Goal: Information Seeking & Learning: Check status

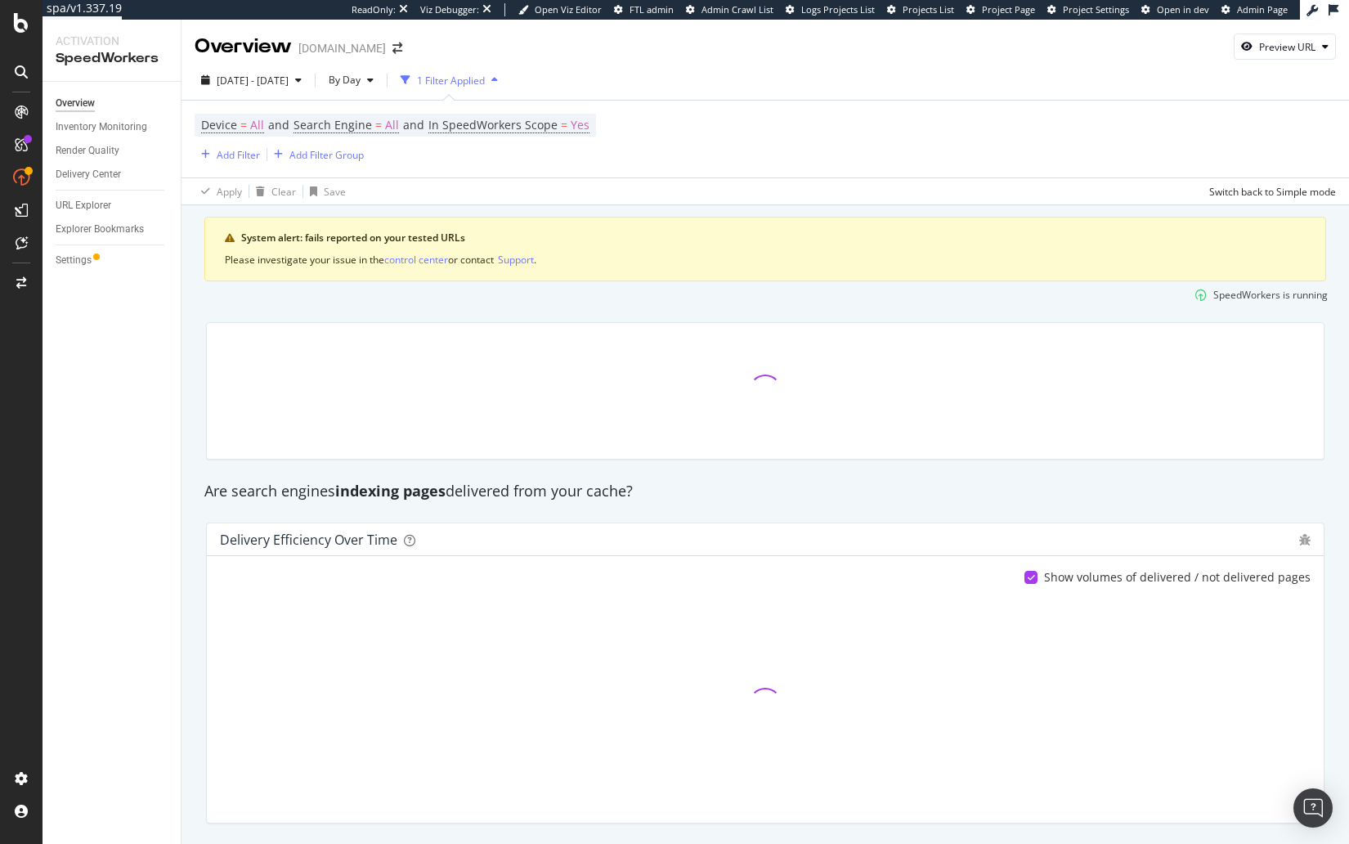
click at [532, 314] on div at bounding box center [765, 391] width 1138 height 164
click at [11, 33] on div at bounding box center [21, 422] width 43 height 844
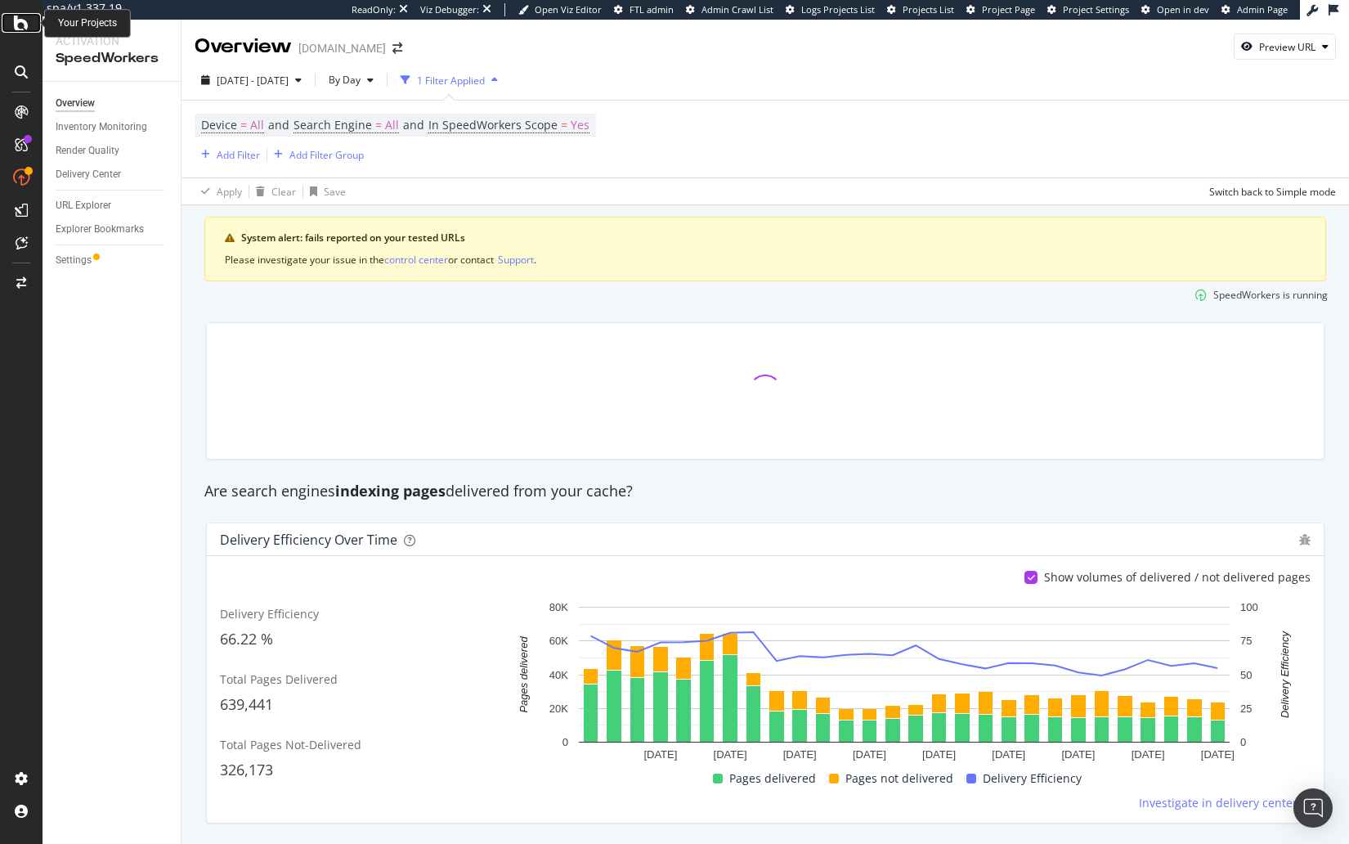
click at [17, 28] on icon at bounding box center [21, 23] width 15 height 20
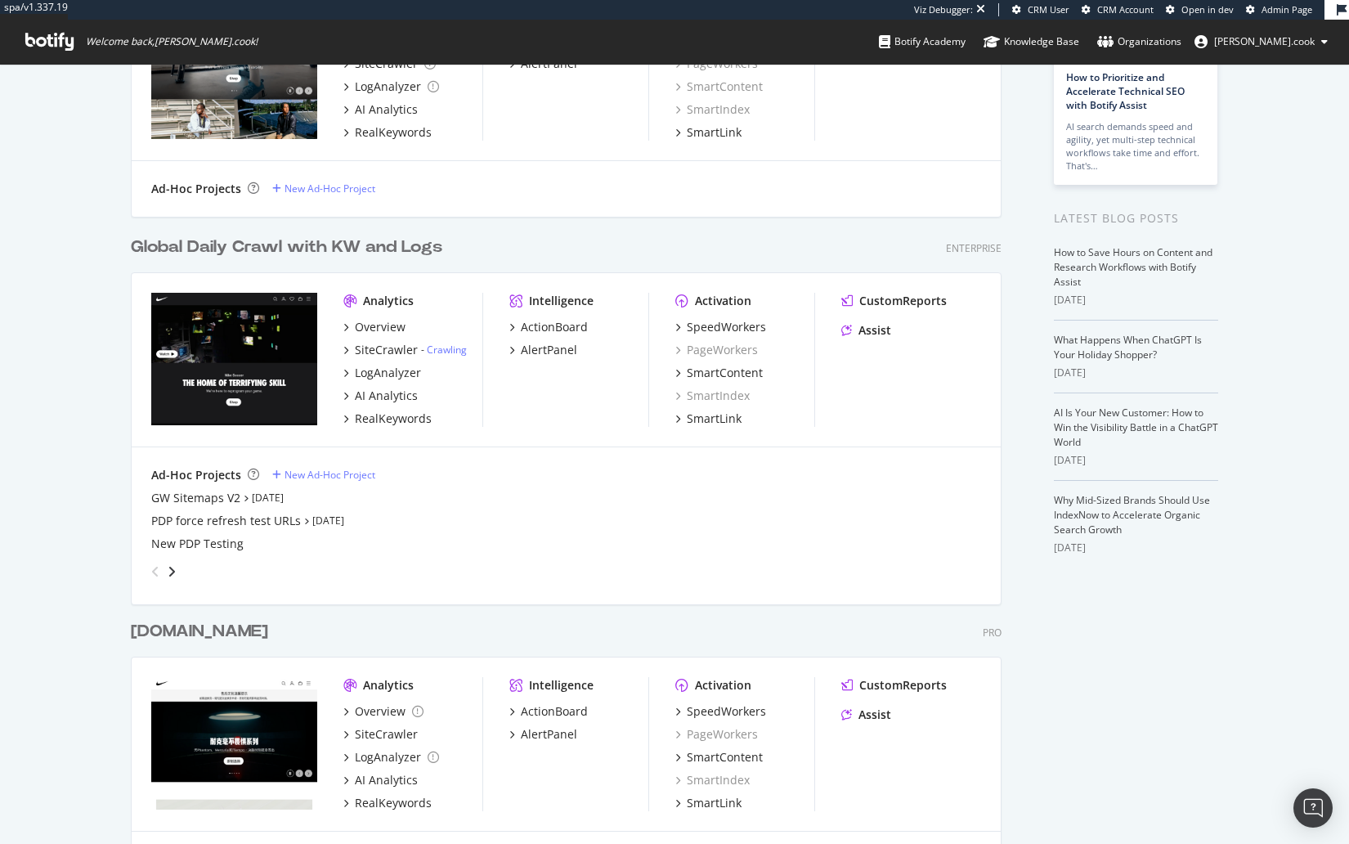
scroll to position [205, 0]
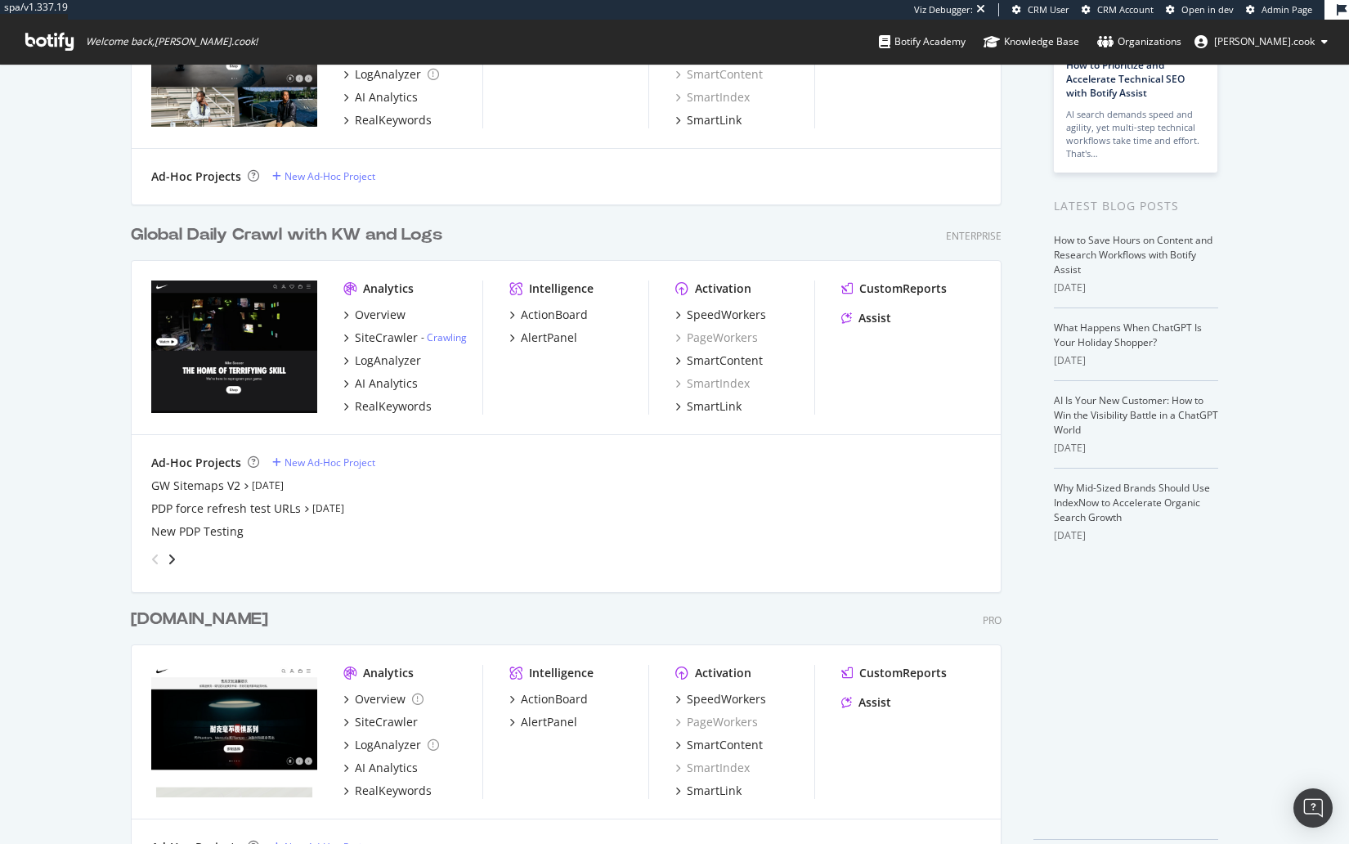
click at [712, 244] on div "Global Daily Crawl with KW and Logs Enterprise" at bounding box center [566, 235] width 871 height 24
click at [556, 241] on div "Global Daily Crawl with KW and Logs Enterprise" at bounding box center [566, 235] width 871 height 24
click at [505, 247] on div "Global Daily Crawl with KW and Logs Enterprise Analytics Overview SiteCrawler -…" at bounding box center [573, 396] width 884 height 384
click at [628, 229] on div "Global Daily Crawl with KW and Logs Enterprise" at bounding box center [566, 235] width 871 height 24
click at [751, 227] on div "Global Daily Crawl with KW and Logs Enterprise" at bounding box center [566, 235] width 871 height 24
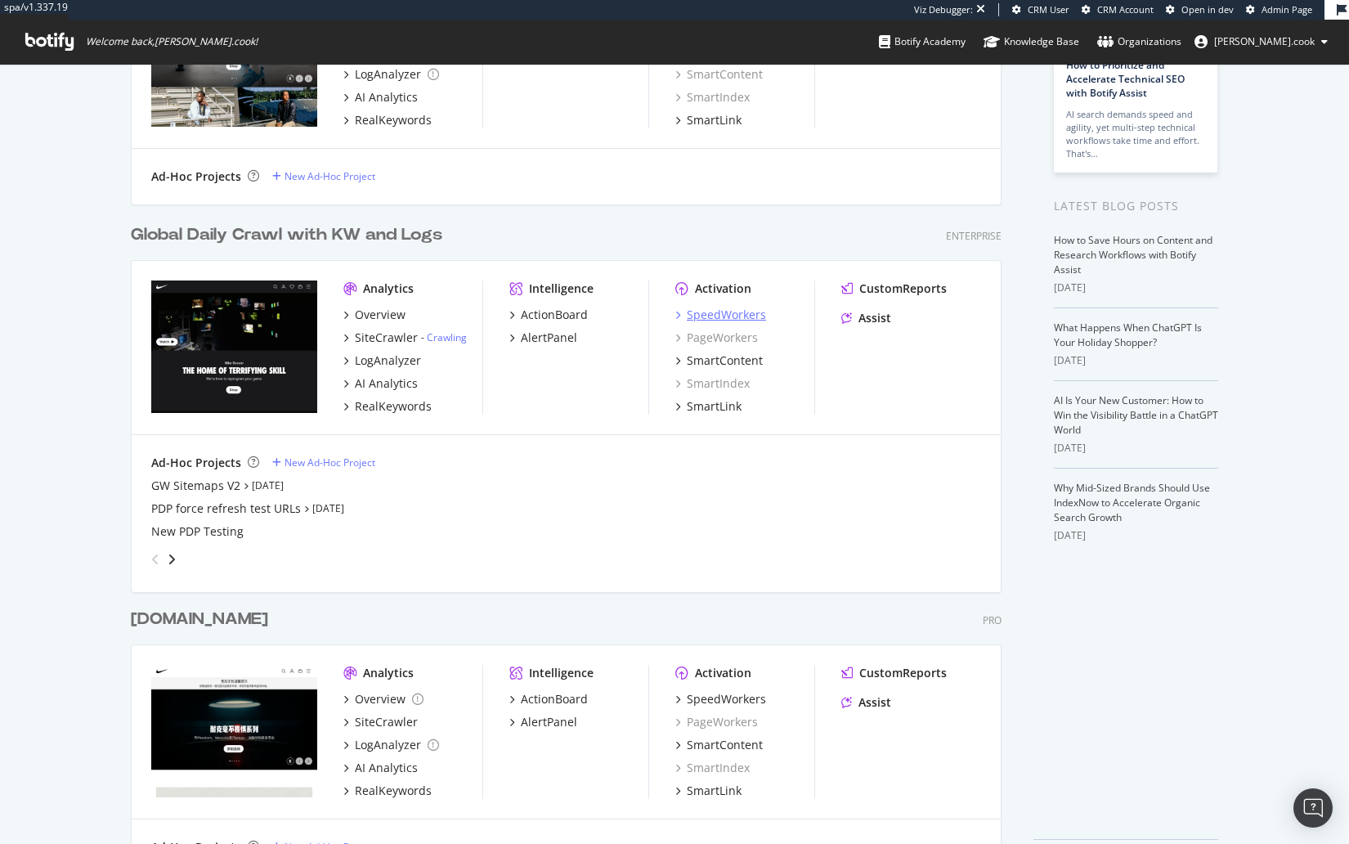
click at [731, 315] on div "SpeedWorkers" at bounding box center [726, 315] width 79 height 16
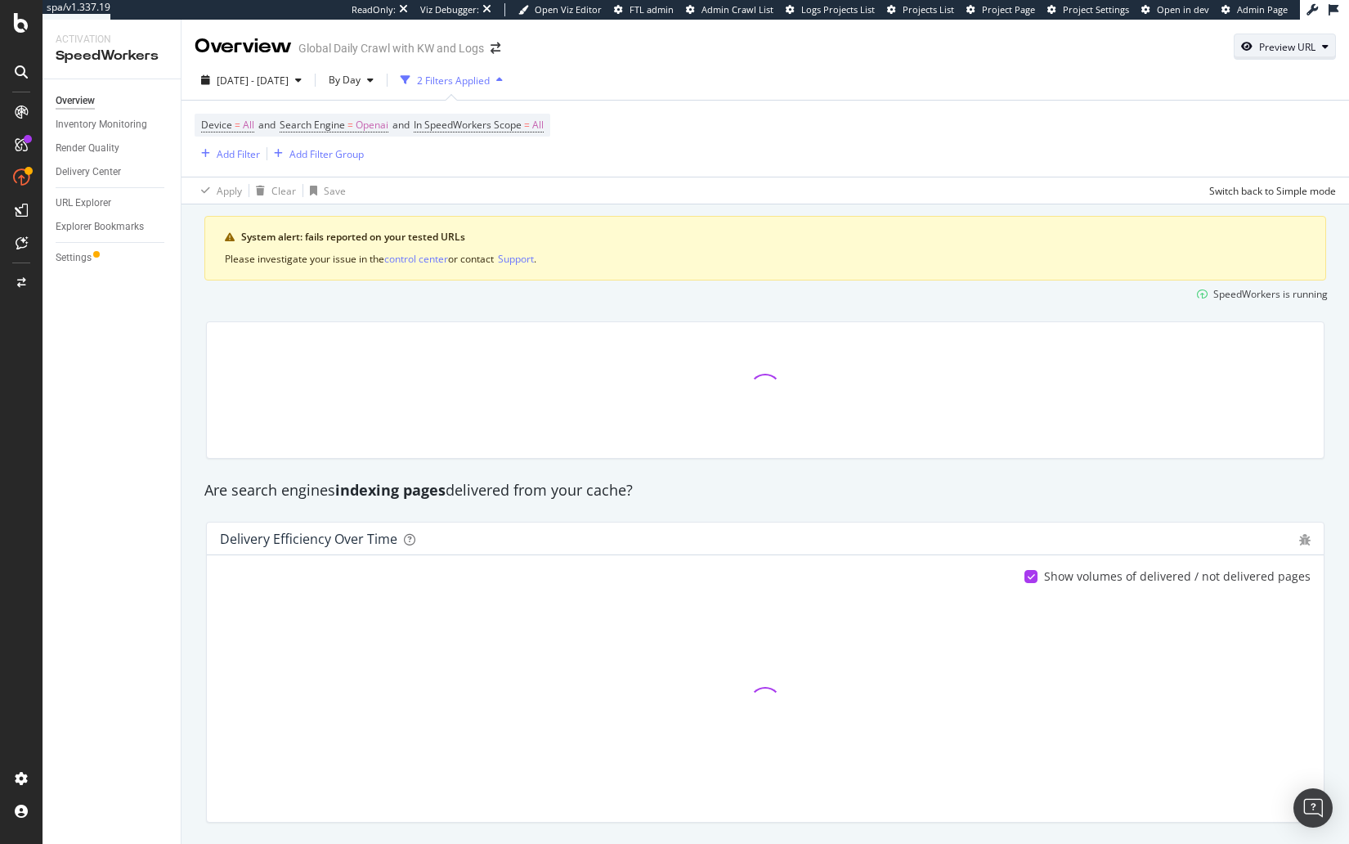
click at [1300, 44] on div "Preview URL" at bounding box center [1287, 47] width 56 height 14
click at [1218, 118] on input "url" at bounding box center [1234, 123] width 178 height 29
paste input "https://www.nike.com/teens"
type input "https://www.nike.com/teens"
click at [1307, 162] on div "Preview" at bounding box center [1306, 153] width 36 height 25
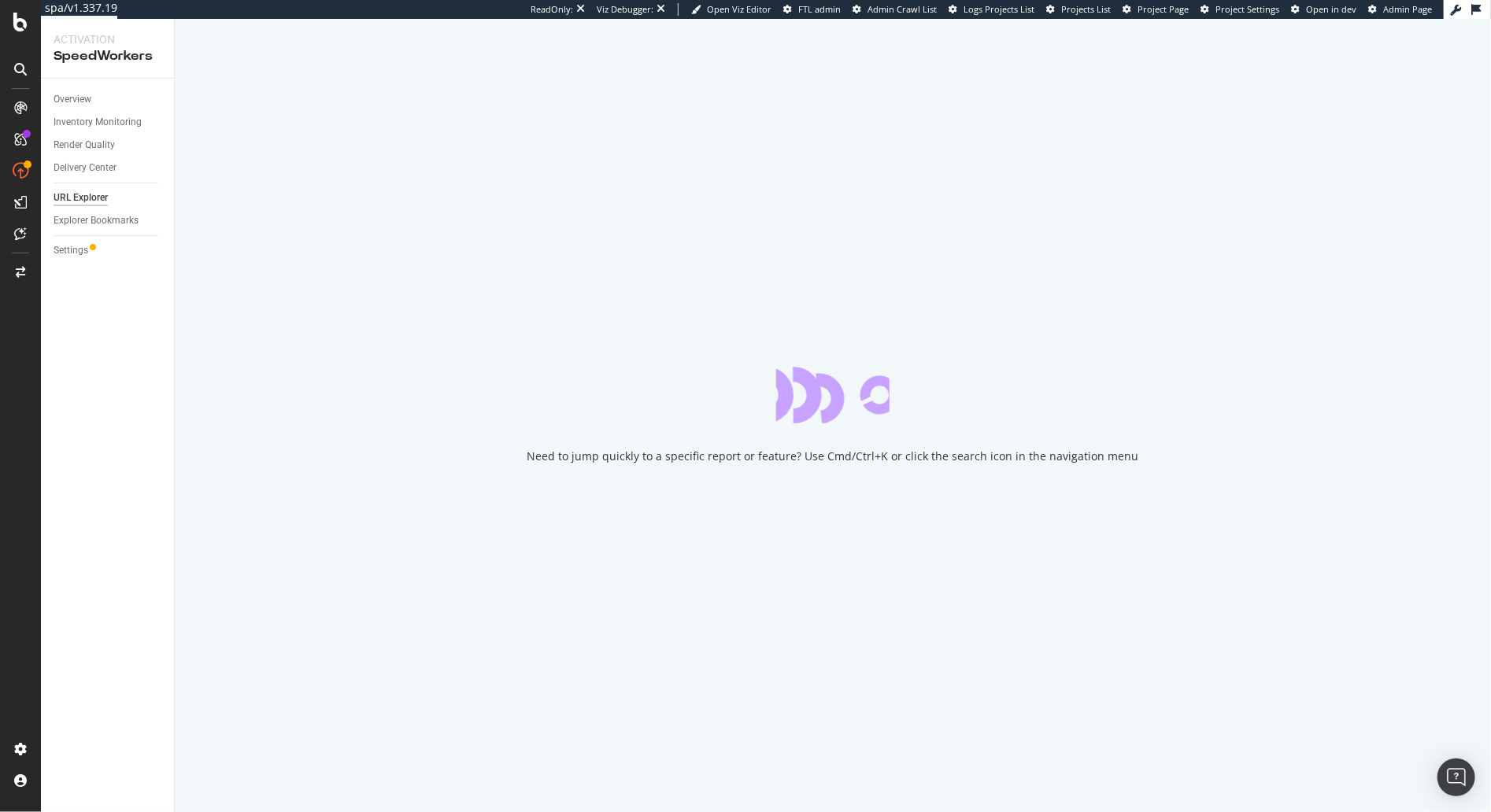
click at [100, 326] on div "Overview Inventory Monitoring Render Quality Delivery Center URL Explorer Explo…" at bounding box center [108, 445] width 133 height 733
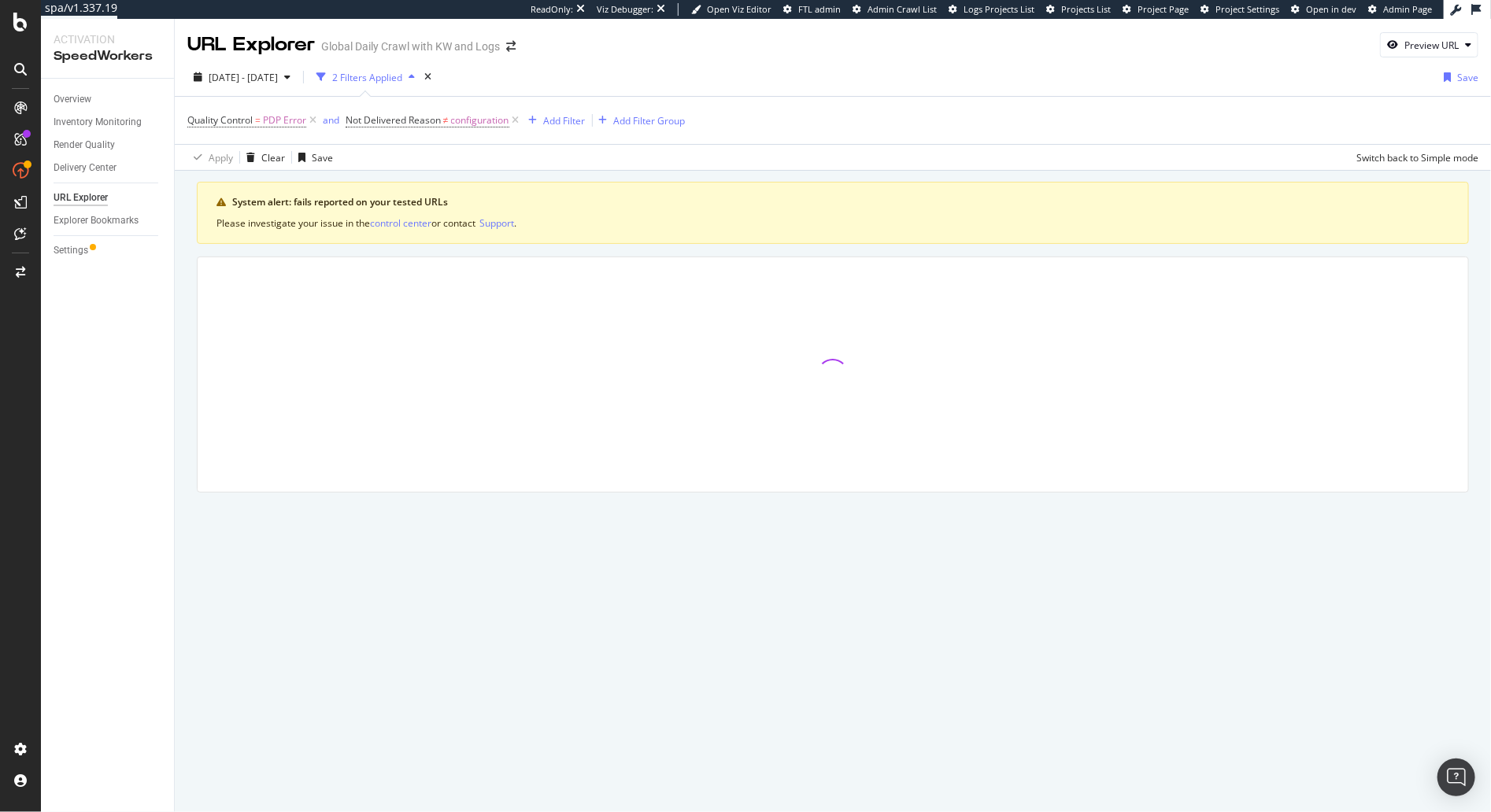
click at [192, 226] on div "System alert: fails reported on your tested URLs Please investigate your issue …" at bounding box center [833, 359] width 1316 height 377
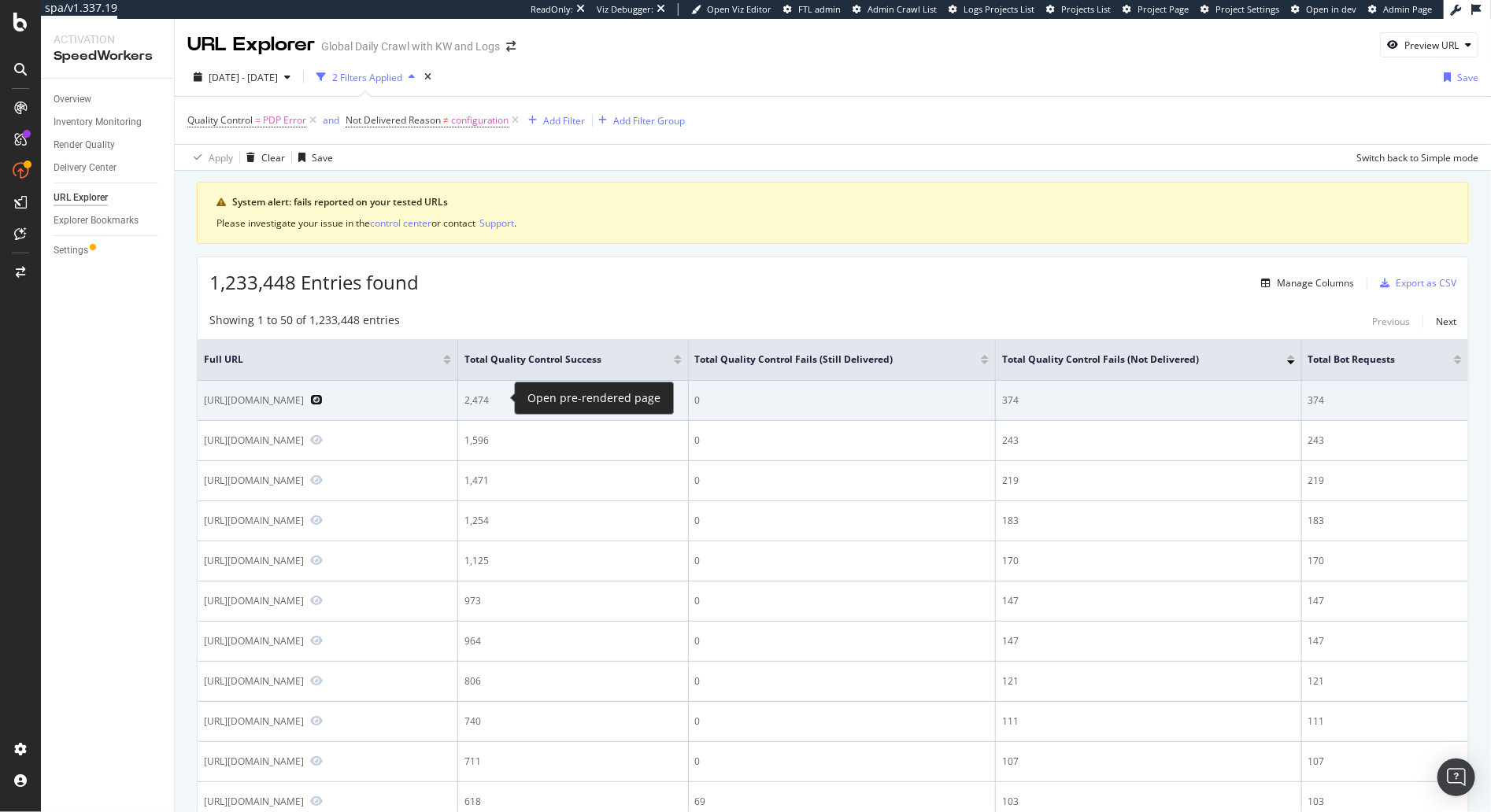
click at [322, 394] on icon "Preview https://www.nike.com/ca/t/elite-pro-basketball-backpack-26MrzB" at bounding box center [316, 399] width 13 height 11
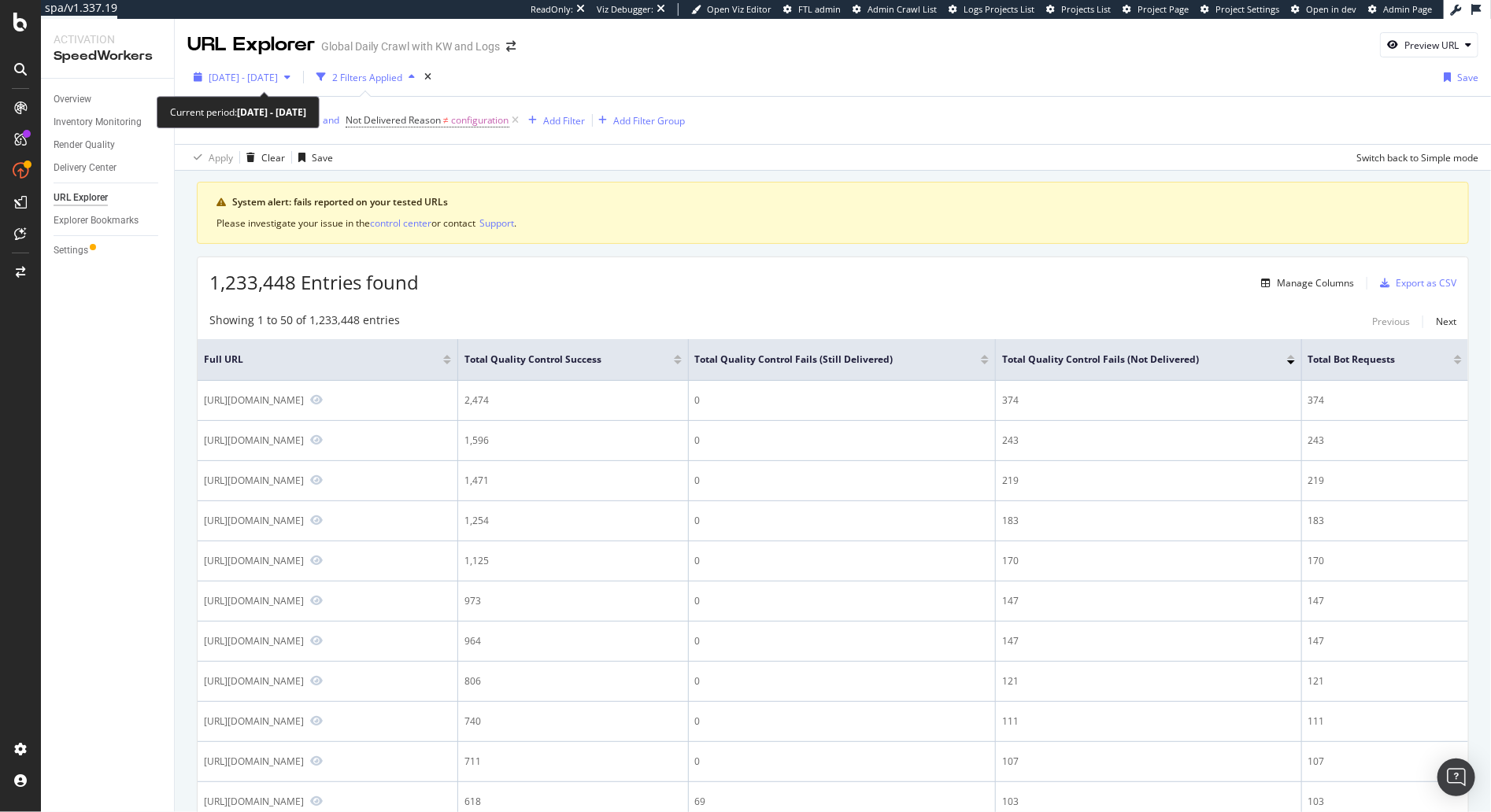
click at [257, 85] on div "2025 Aug. 15th - Aug. 21st" at bounding box center [243, 77] width 110 height 24
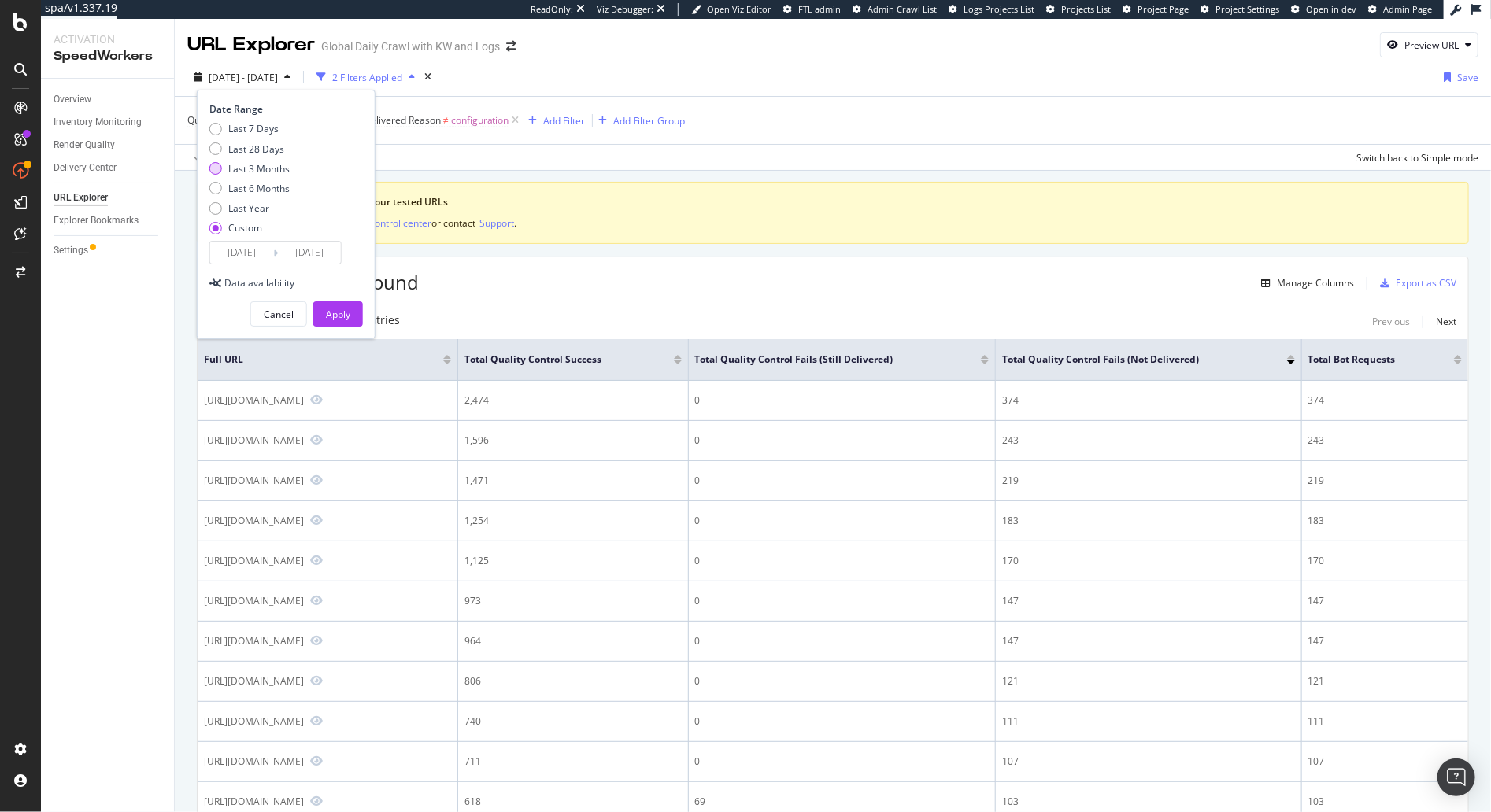
drag, startPoint x: 270, startPoint y: 150, endPoint x: 277, endPoint y: 172, distance: 23.1
click at [270, 150] on div "Last 28 Days" at bounding box center [256, 149] width 56 height 13
type input "2025/08/13"
type input "2025/09/09"
click at [259, 129] on div "Last 7 Days" at bounding box center [253, 129] width 50 height 13
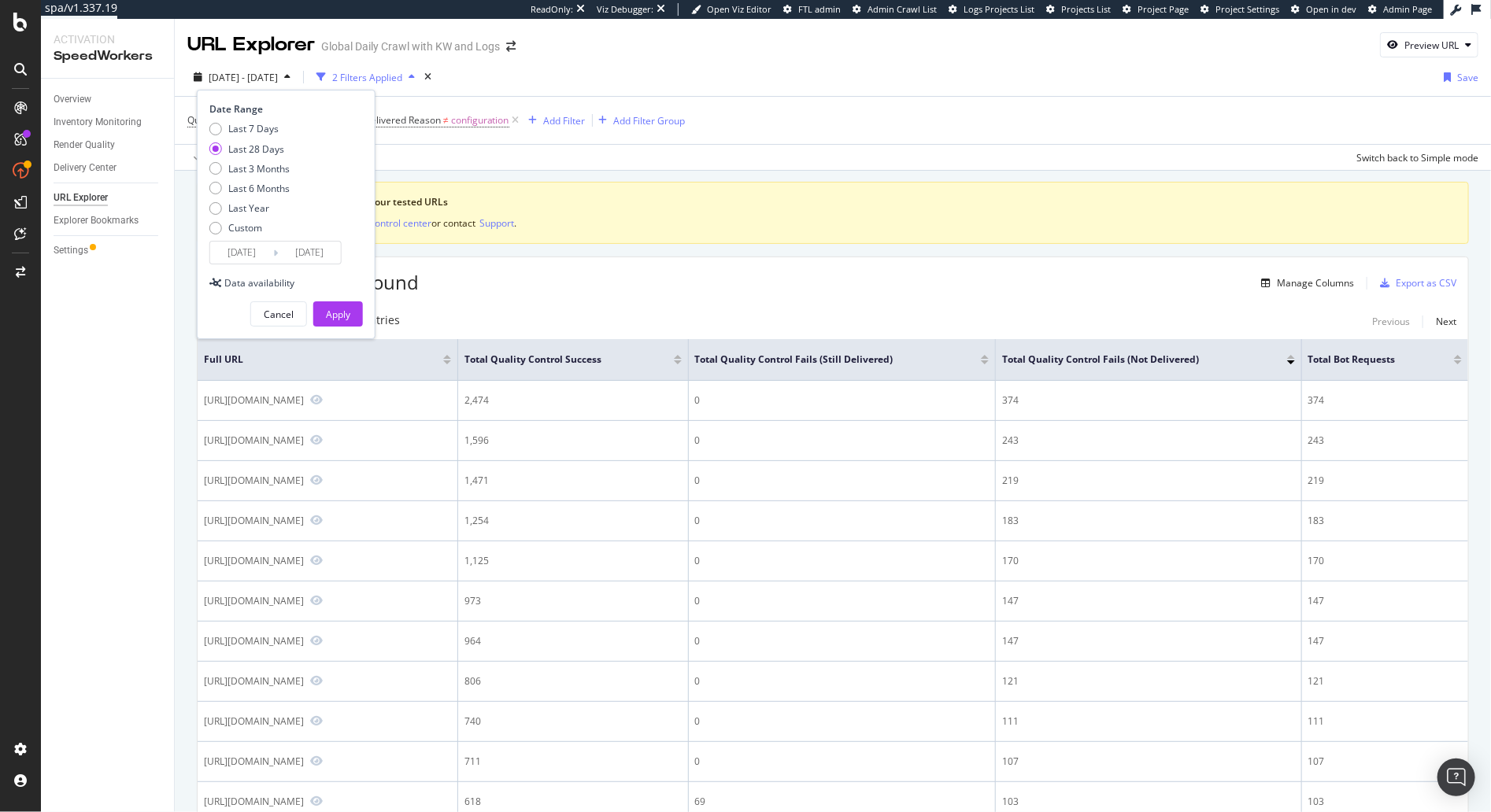
type input "2025/09/03"
click at [332, 311] on div "Apply" at bounding box center [337, 315] width 24 height 13
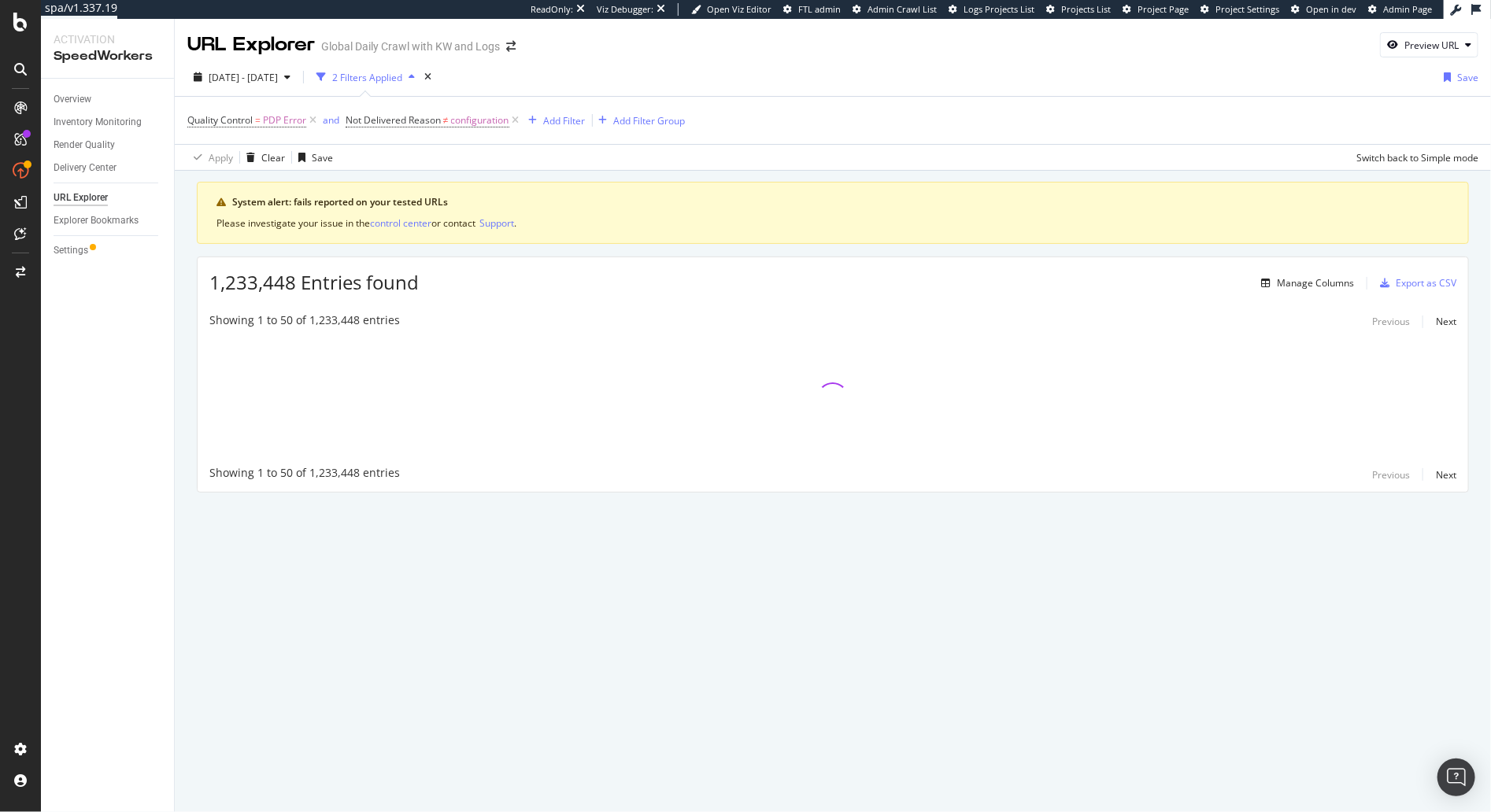
click at [417, 253] on div "System alert: fails reported on your tested URLs Please investigate your issue …" at bounding box center [832, 337] width 1272 height 311
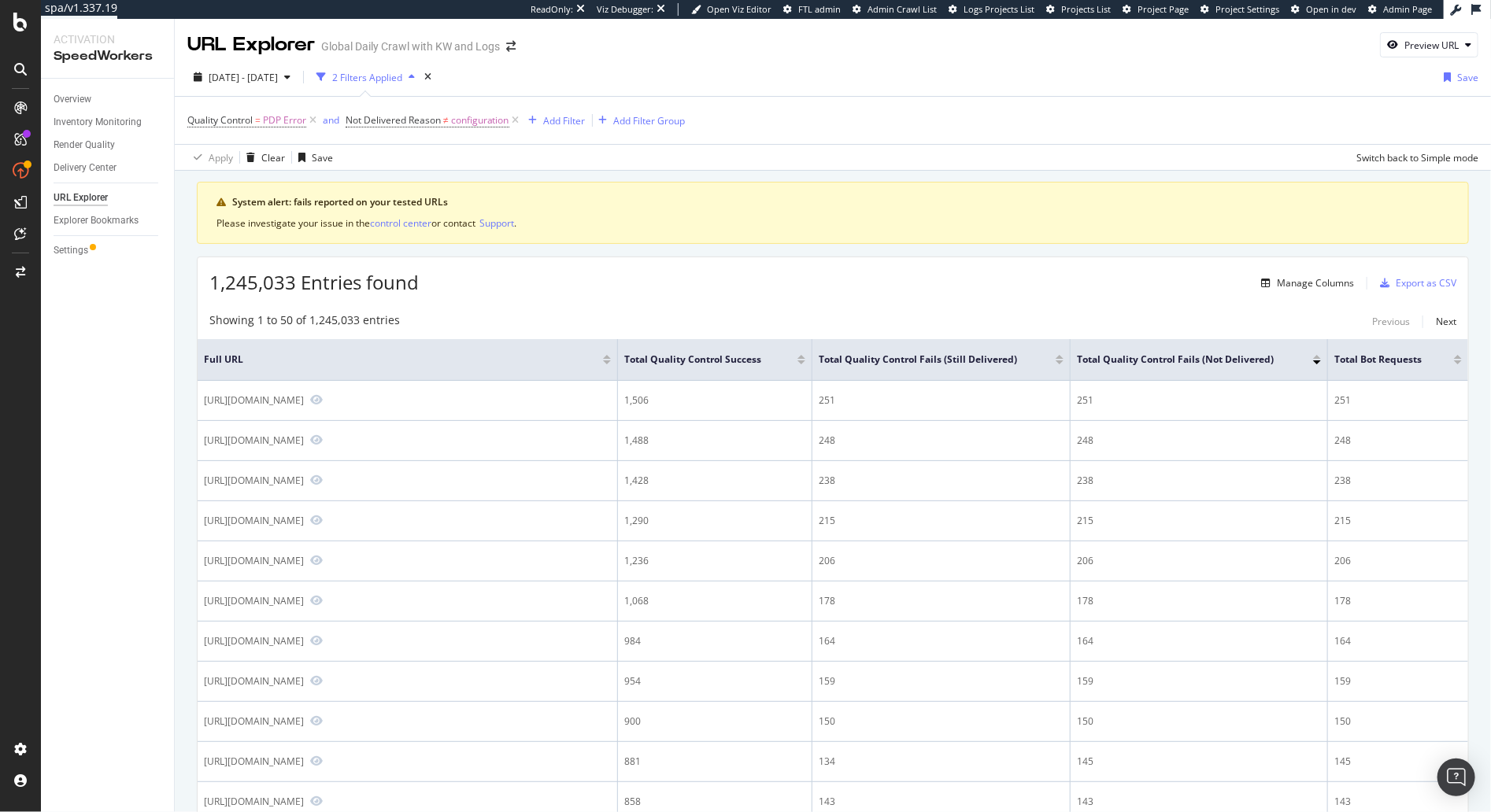
click at [658, 289] on div "1,245,033 Entries found Manage Columns Export as CSV" at bounding box center [833, 276] width 1271 height 38
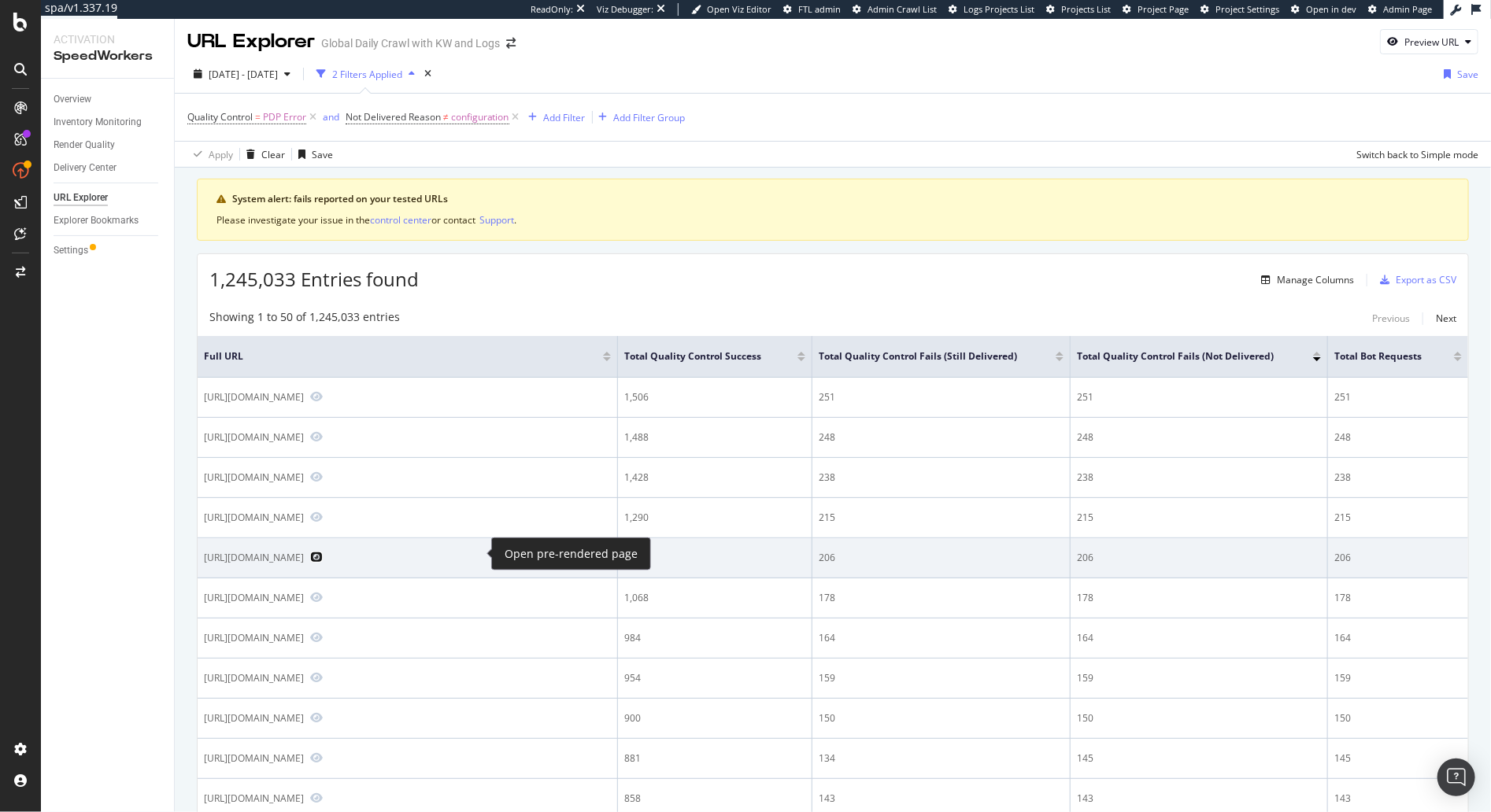
click at [322, 551] on icon "Preview https://www.nike.com/ca/t/air-force-1-sage-low-shoe-cSgsrx" at bounding box center [316, 556] width 13 height 11
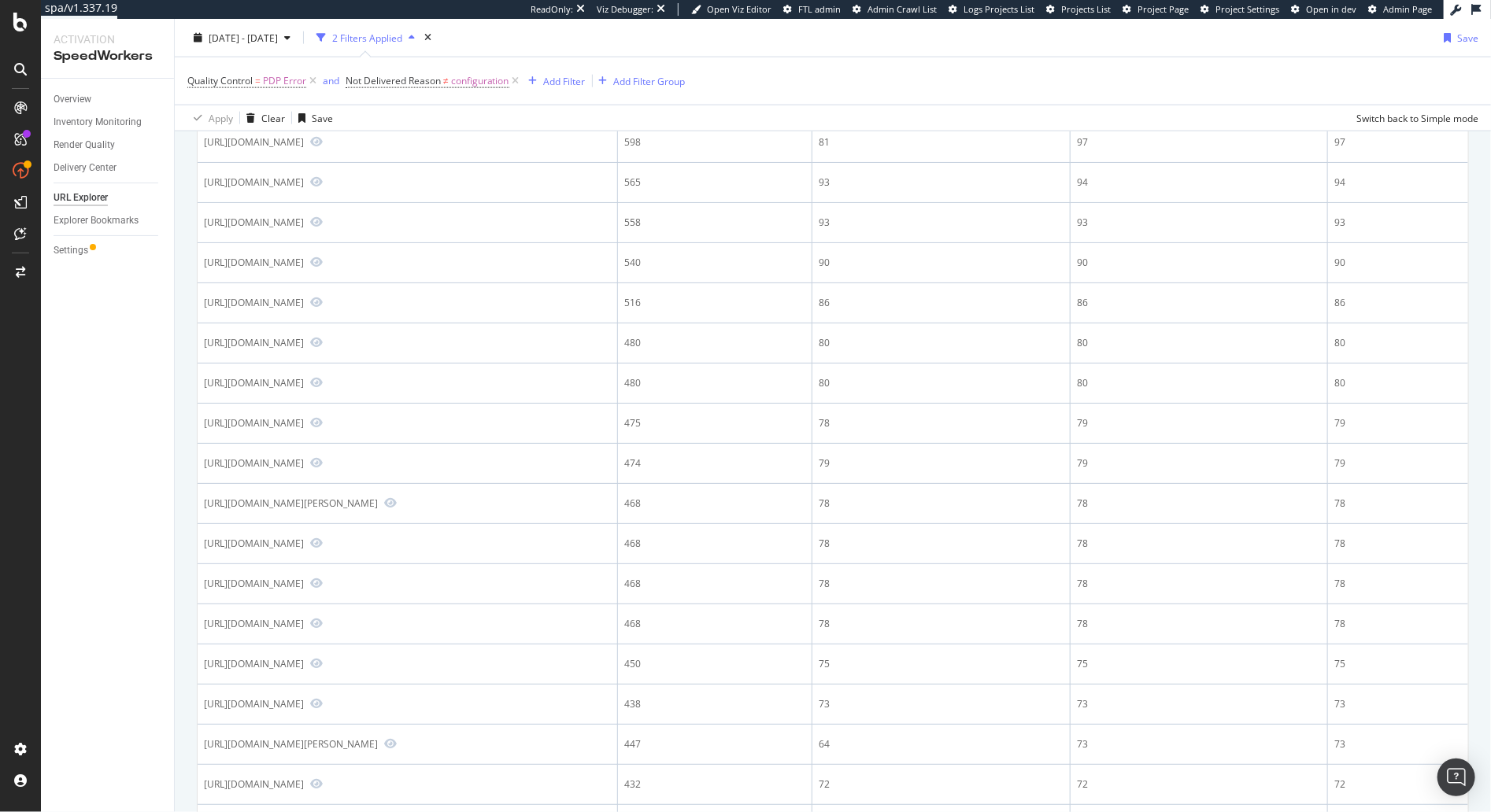
scroll to position [1743, 0]
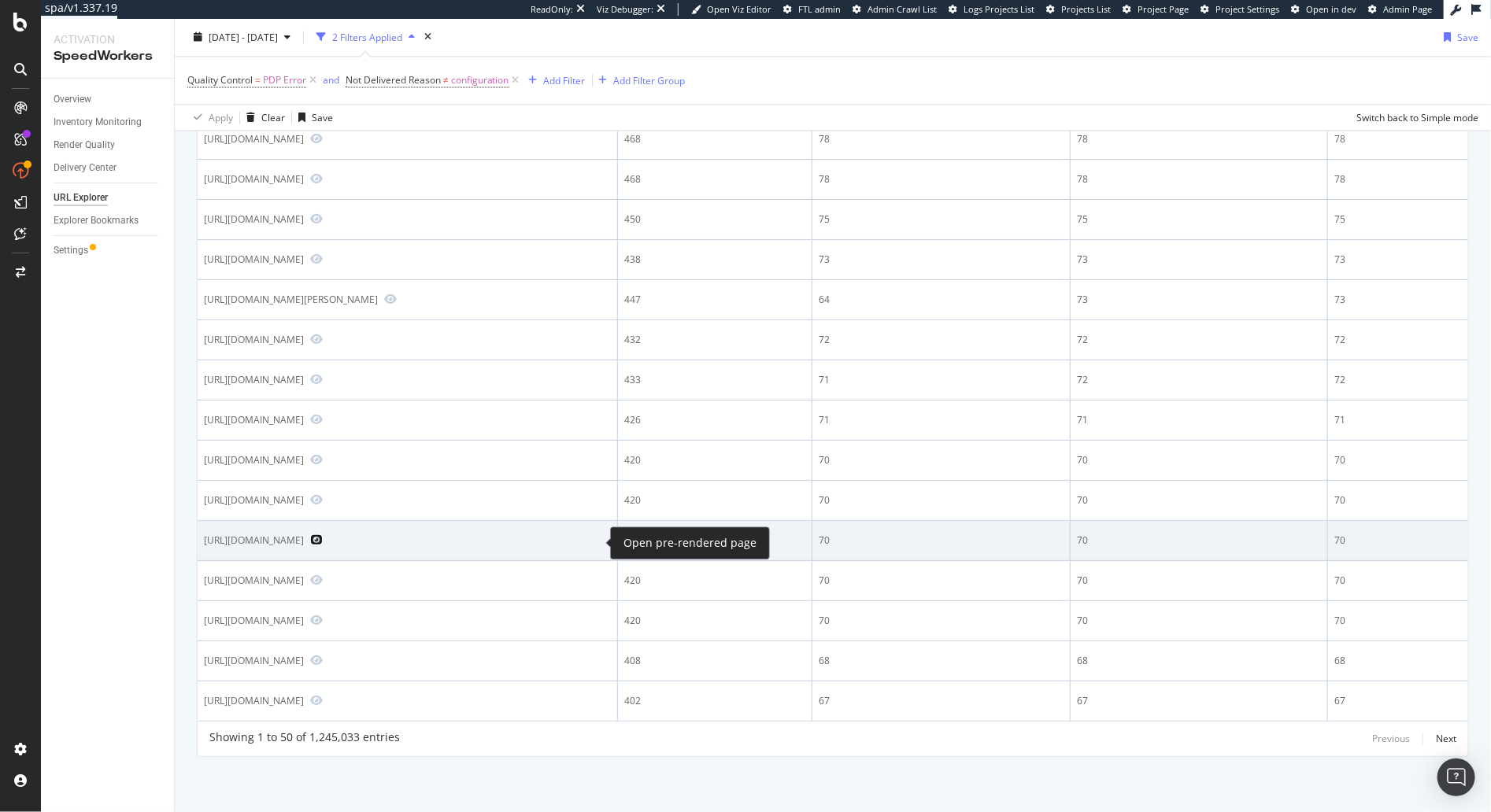
click at [322, 543] on icon "Preview https://www.nike.com/lu/en/t/mercurial-superfly-9-elite-high-top-footba…" at bounding box center [316, 539] width 13 height 11
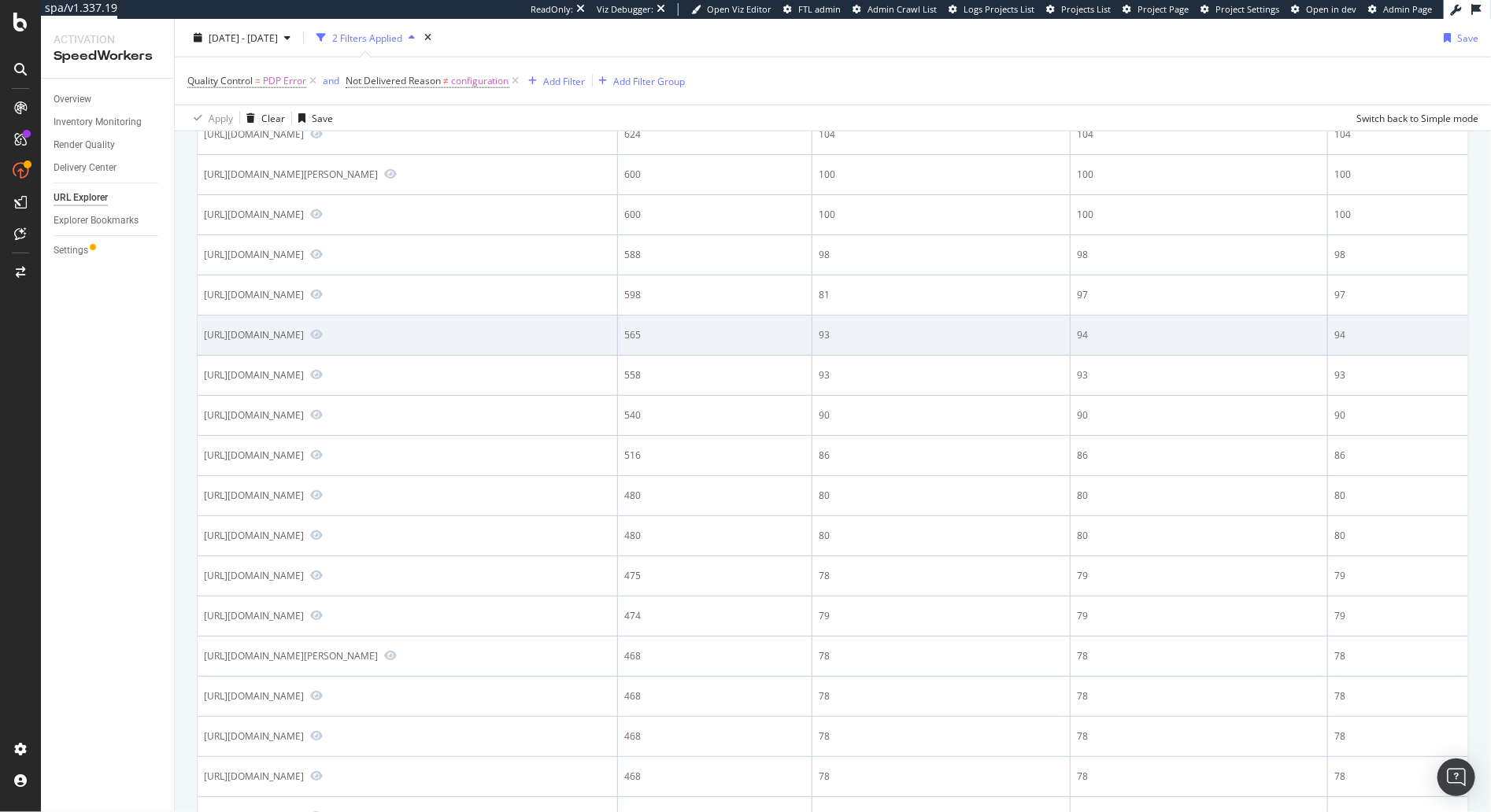
scroll to position [0, 0]
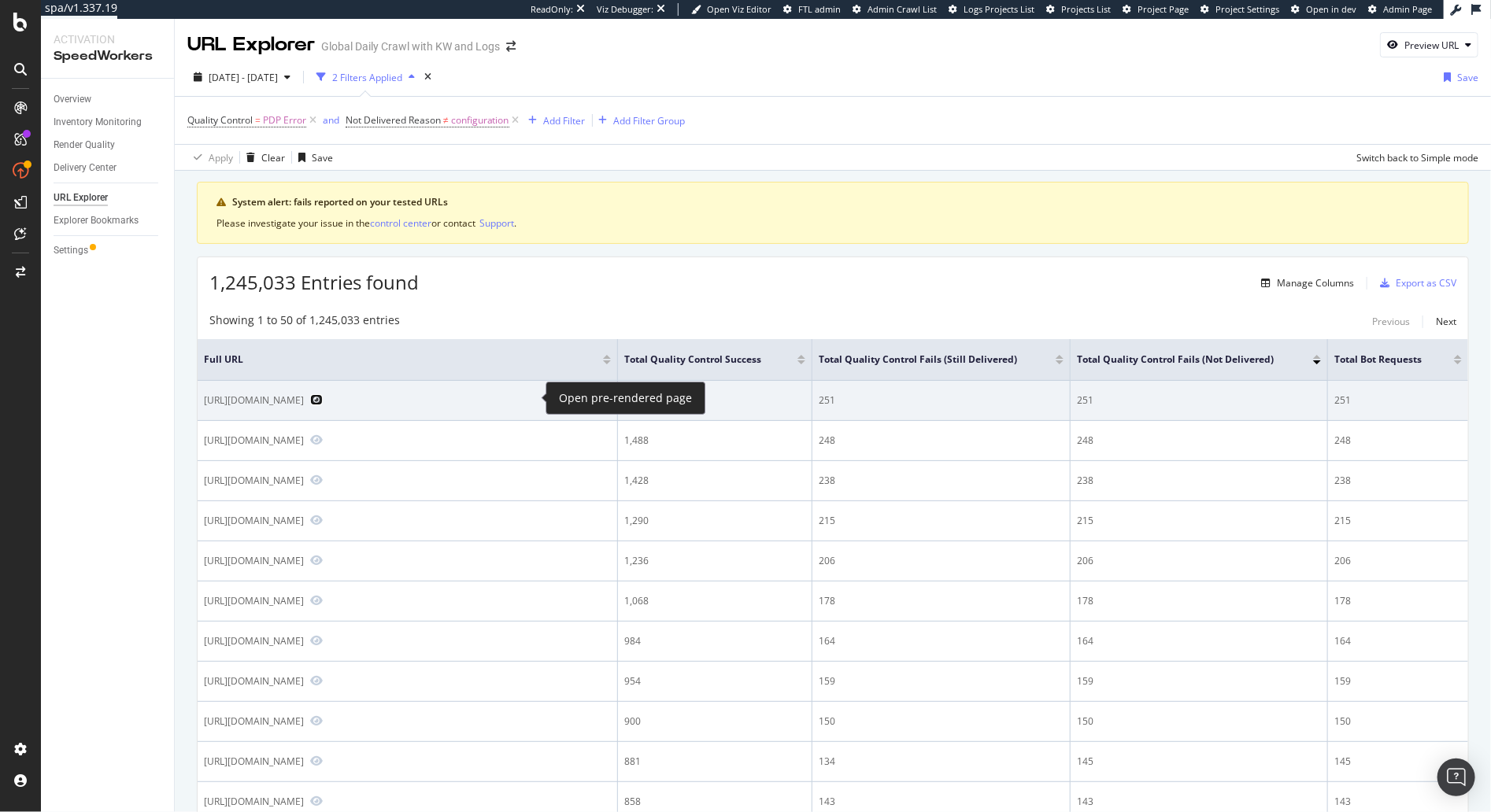
click at [322, 396] on icon "Preview https://www.nike.com/lu/en/t/pegasus-38-road-running-shoes-Weth9sld" at bounding box center [316, 399] width 13 height 11
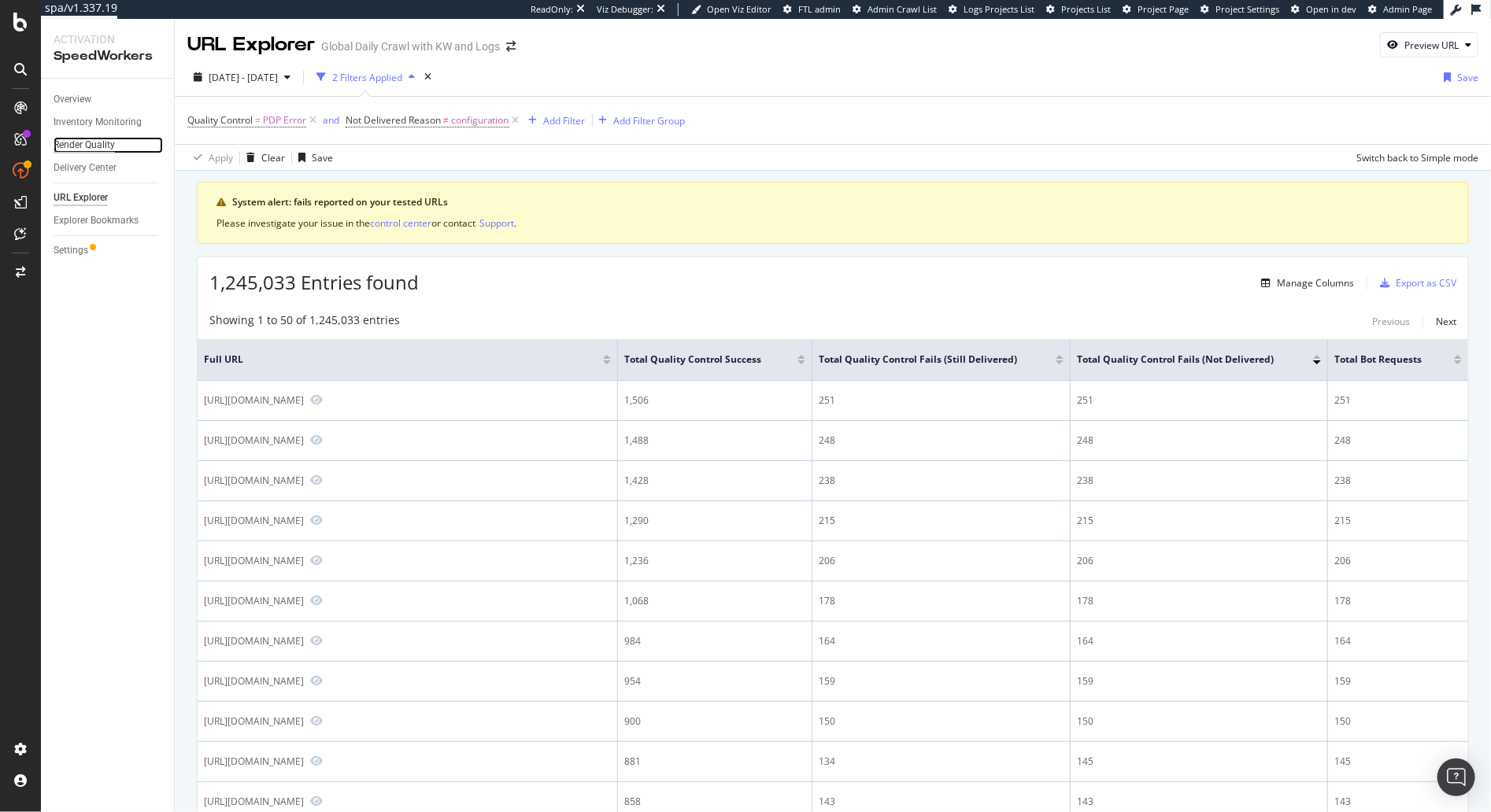
click at [97, 149] on div "Render Quality" at bounding box center [85, 144] width 62 height 16
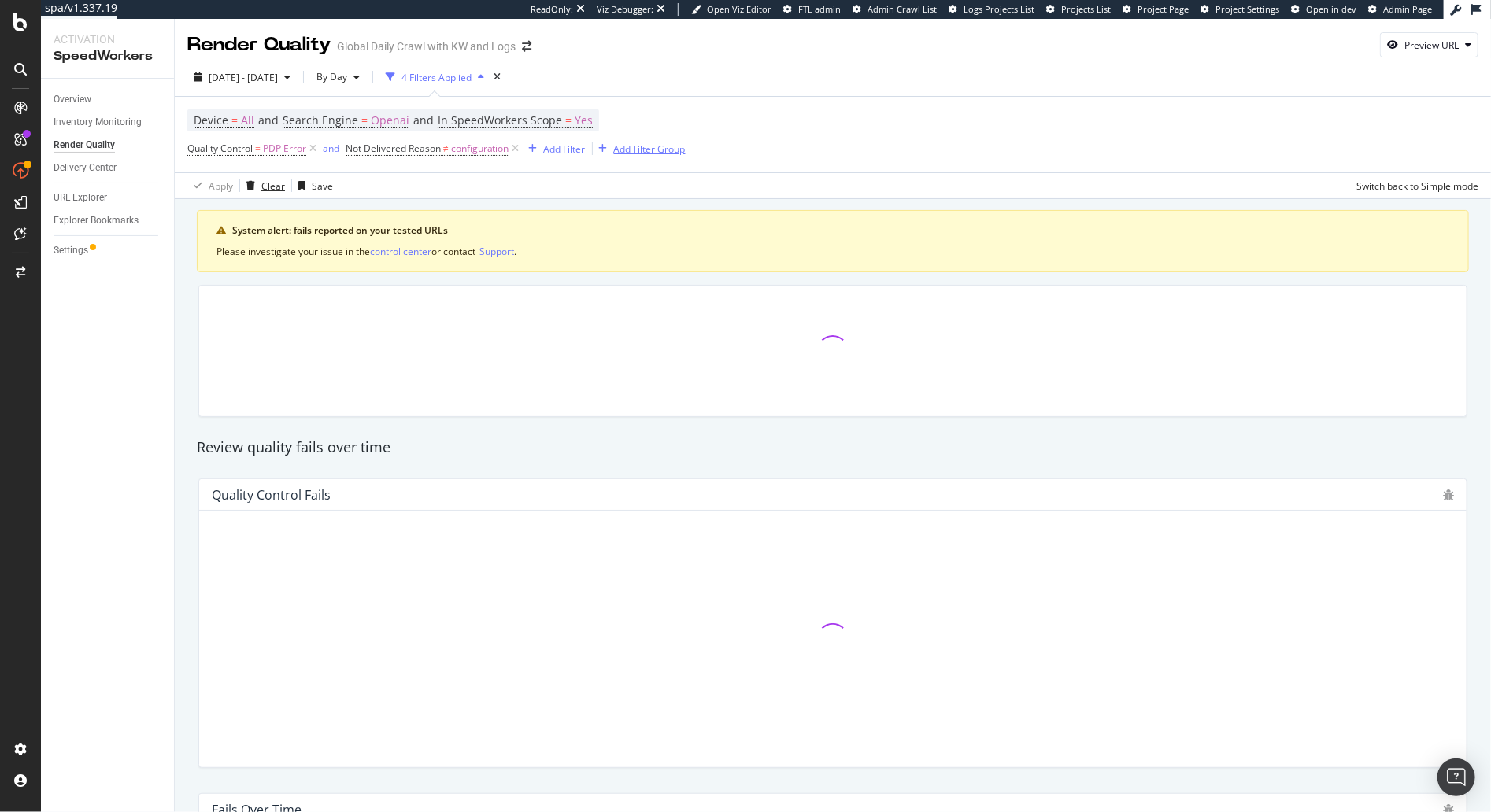
drag, startPoint x: 276, startPoint y: 182, endPoint x: 347, endPoint y: 145, distance: 80.1
click at [278, 181] on div "Clear" at bounding box center [272, 186] width 24 height 13
click at [385, 122] on span "Openai" at bounding box center [390, 120] width 39 height 22
drag, startPoint x: 334, startPoint y: 153, endPoint x: 335, endPoint y: 162, distance: 9.1
click at [334, 153] on div "OpenAI" at bounding box center [386, 158] width 173 height 25
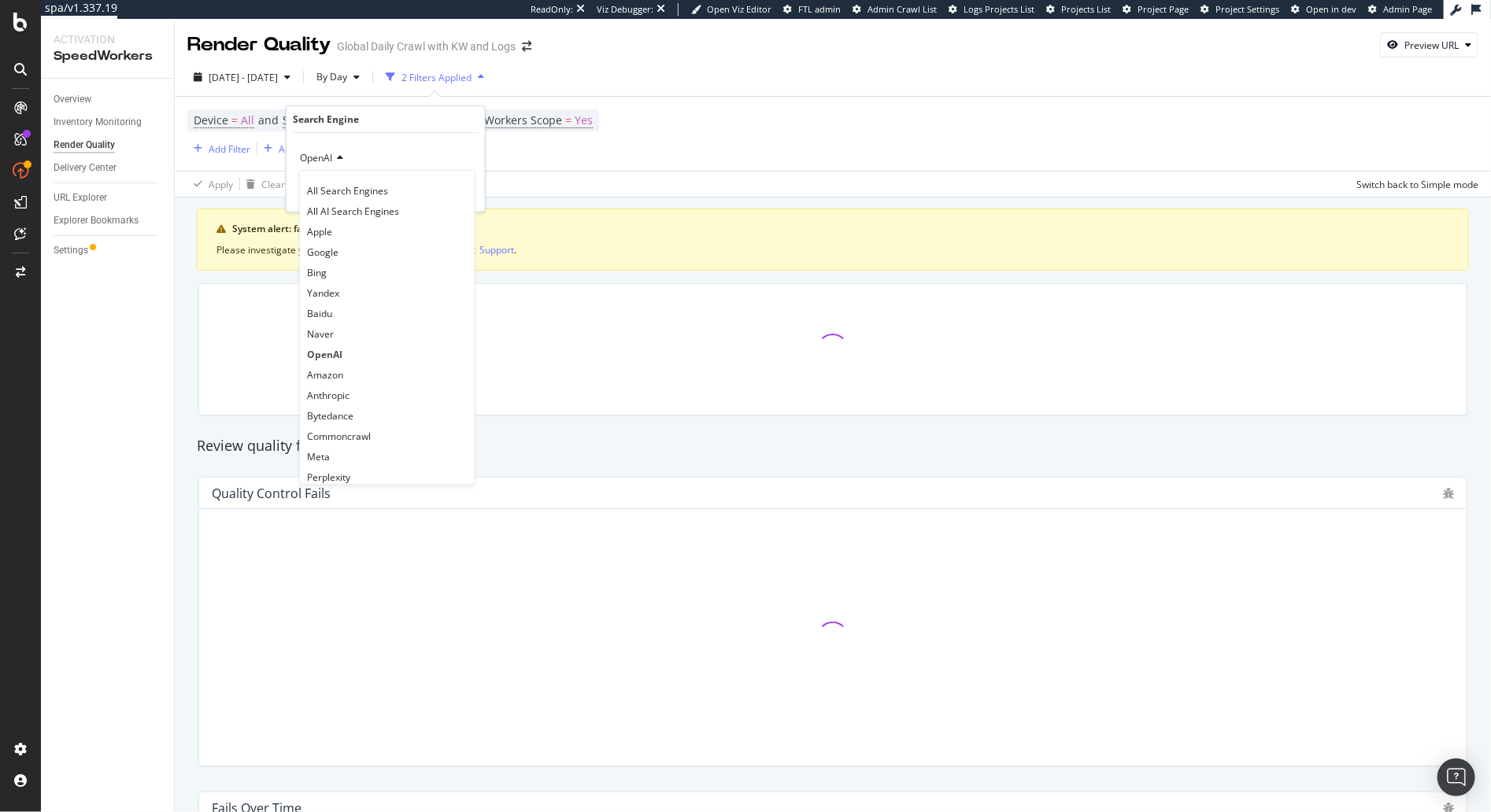
click at [341, 184] on span "All Search Engines" at bounding box center [347, 190] width 81 height 13
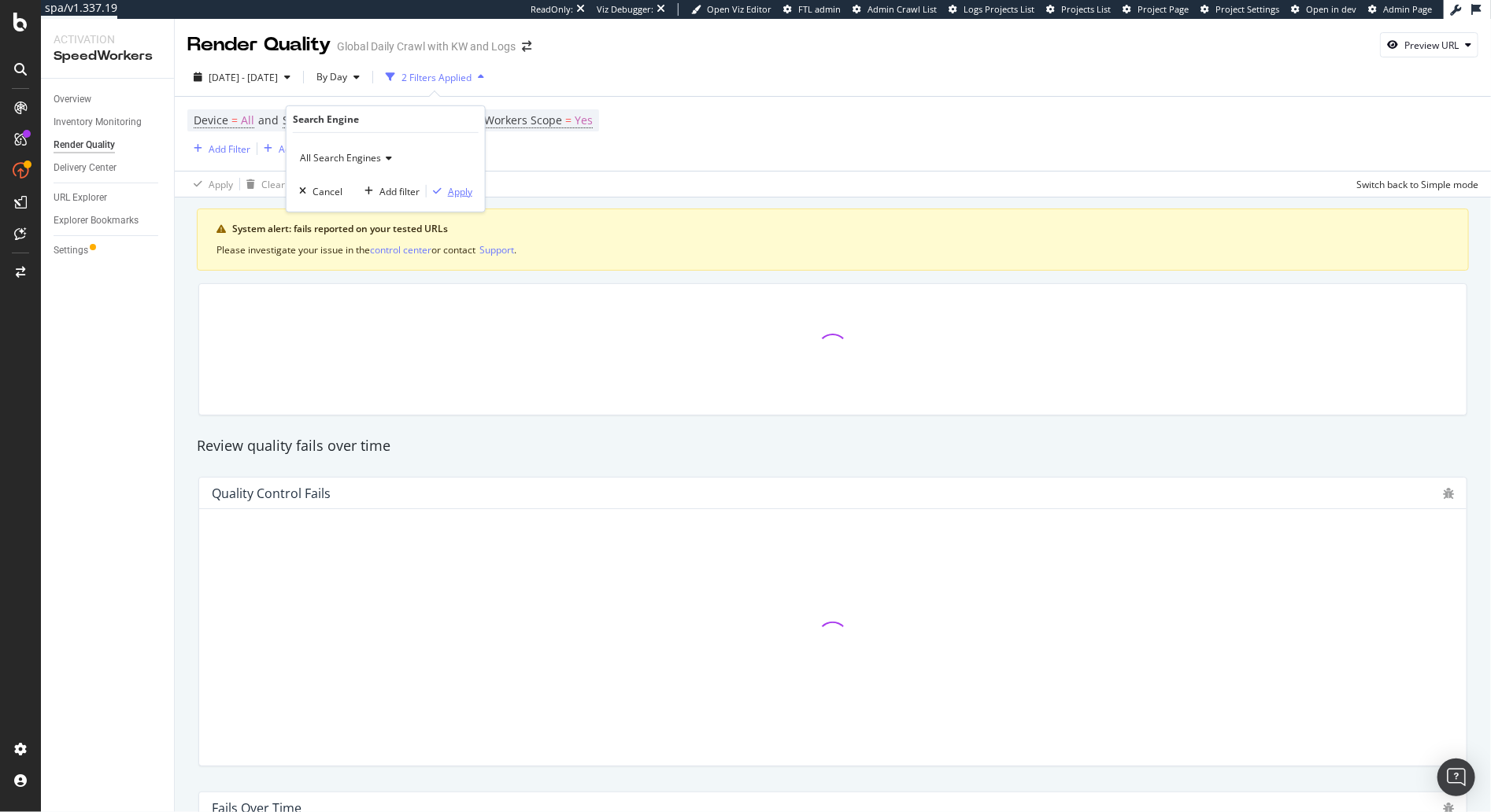
drag, startPoint x: 448, startPoint y: 188, endPoint x: 356, endPoint y: 258, distance: 115.6
click at [448, 188] on div "Apply" at bounding box center [459, 190] width 24 height 13
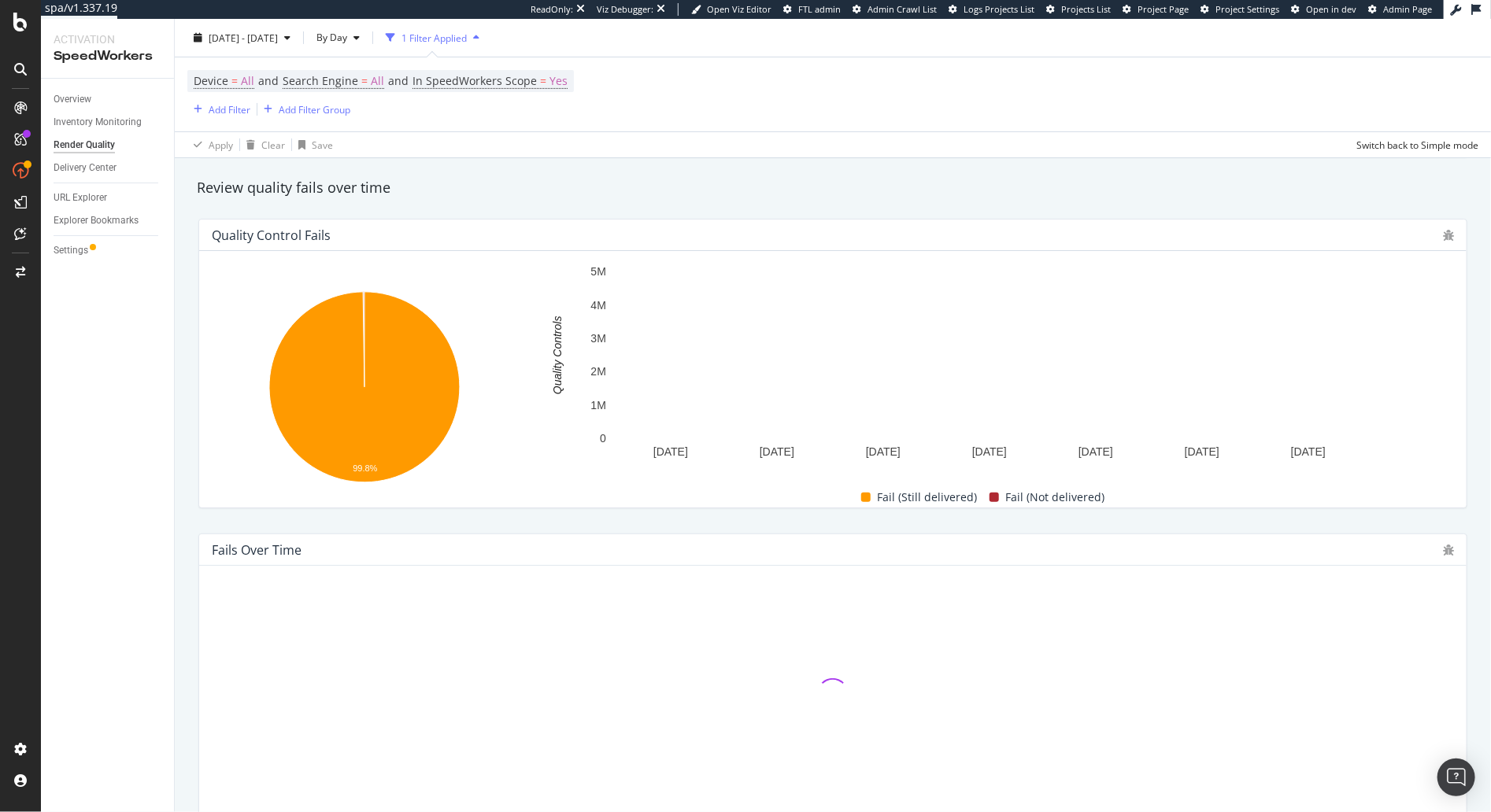
scroll to position [525, 0]
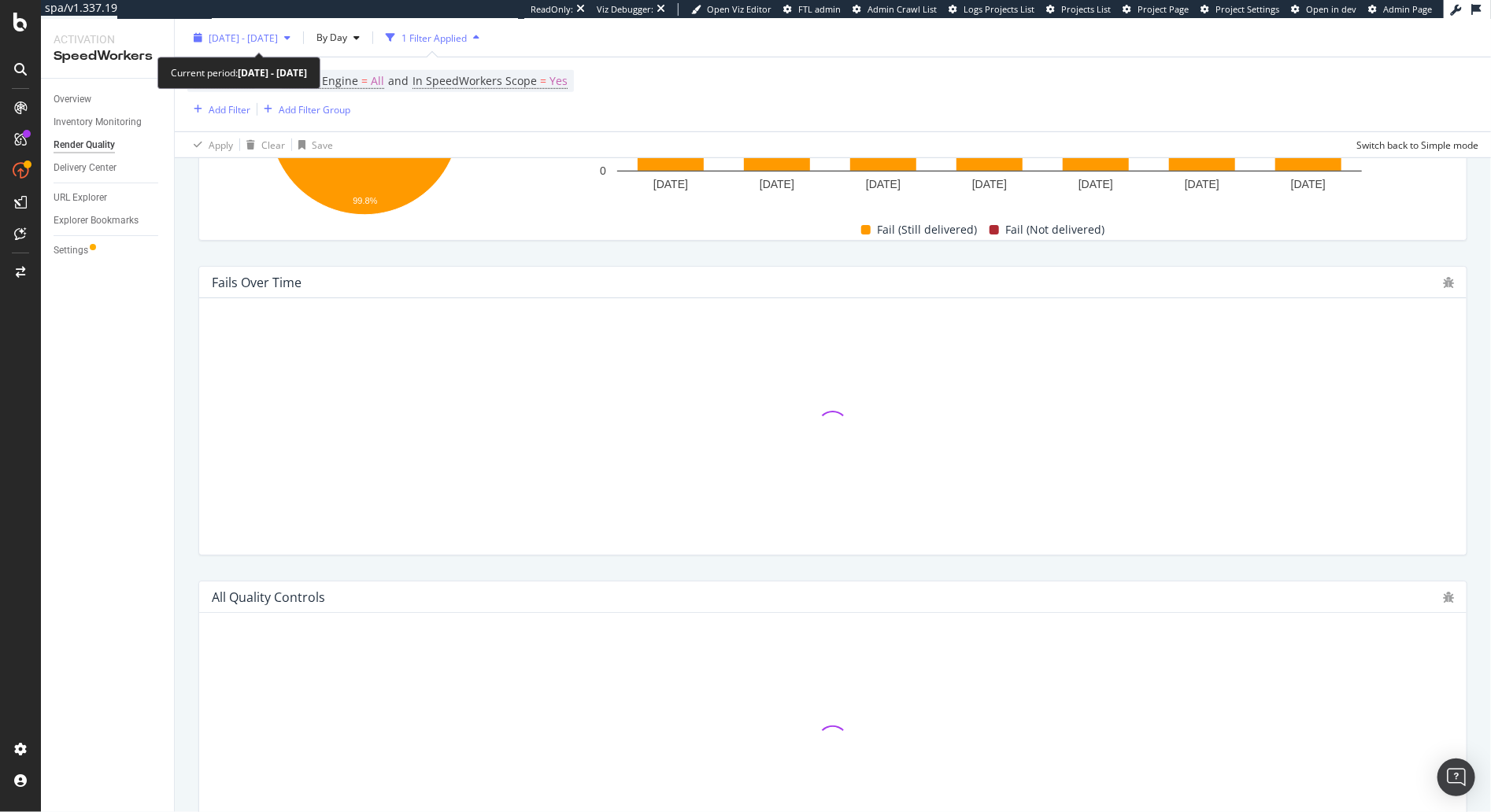
click at [276, 44] on div "2025 Sep. 3rd - Sep. 9th" at bounding box center [244, 38] width 69 height 13
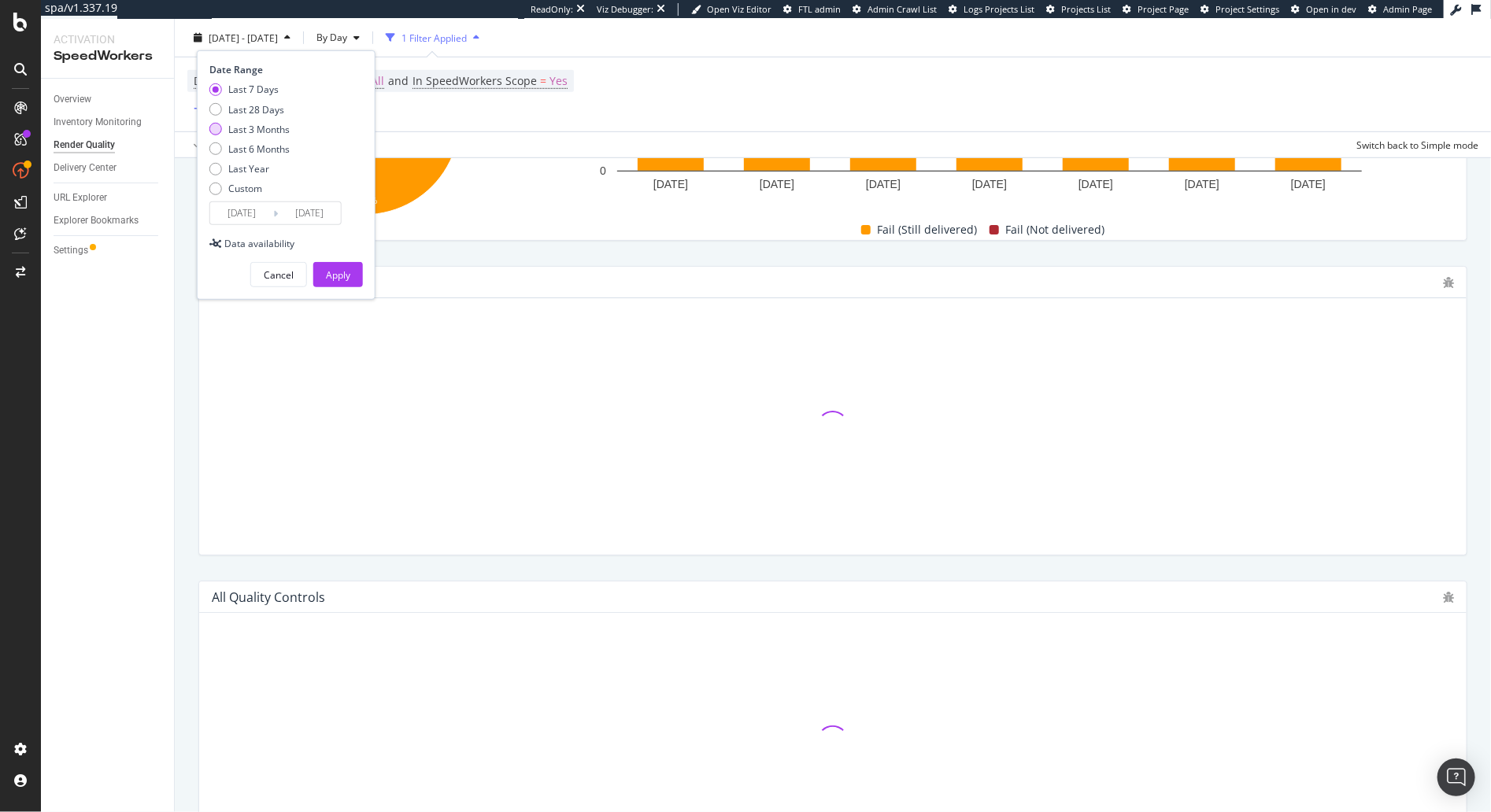
click at [253, 129] on div "Last 3 Months" at bounding box center [259, 129] width 62 height 13
drag, startPoint x: 261, startPoint y: 110, endPoint x: 321, endPoint y: 230, distance: 134.2
click at [261, 110] on div "Last 28 Days" at bounding box center [256, 109] width 56 height 13
type input "2025/08/13"
click at [339, 277] on div "Apply" at bounding box center [337, 275] width 24 height 13
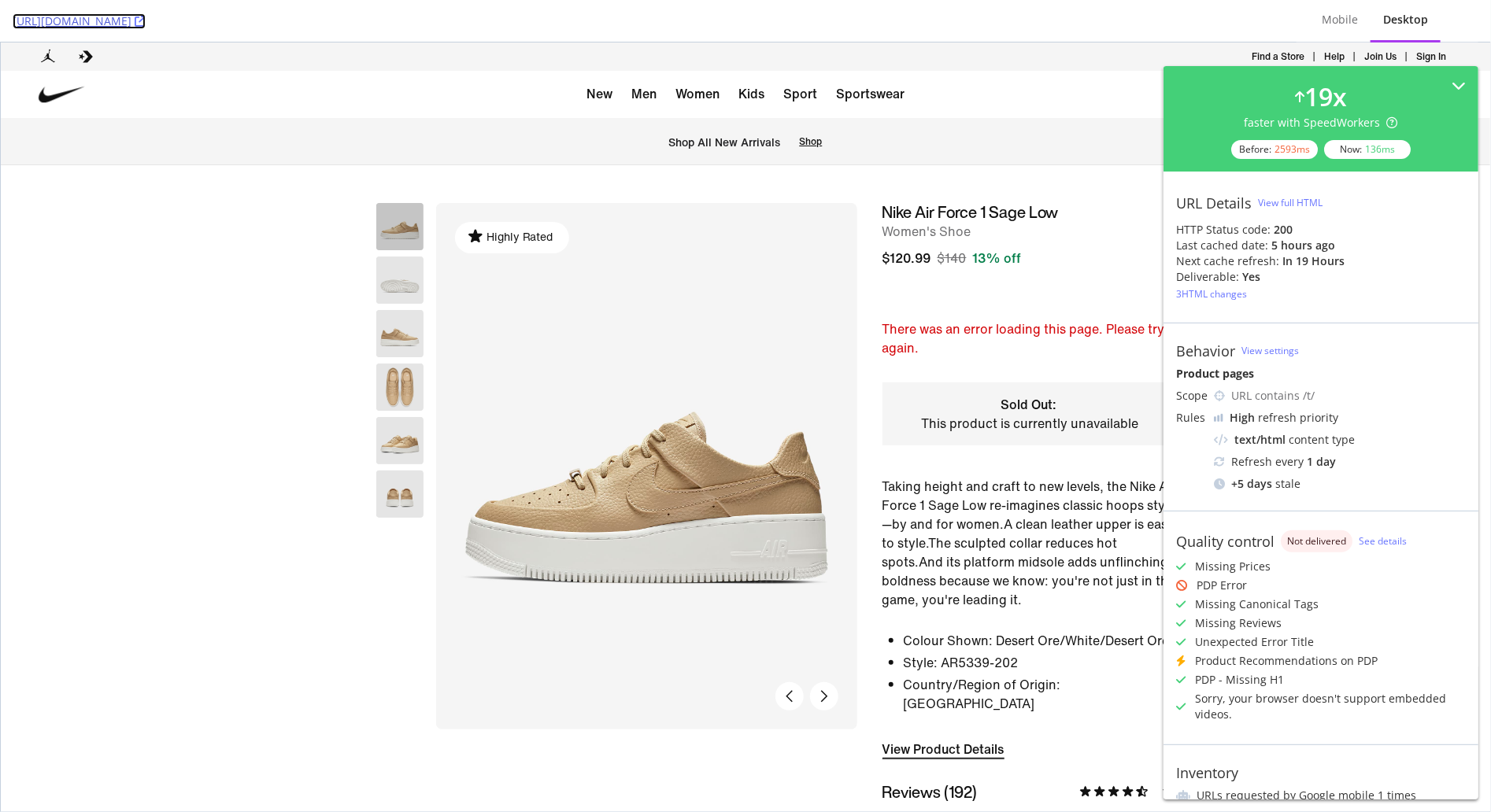
click at [145, 22] on icon at bounding box center [140, 20] width 11 height 11
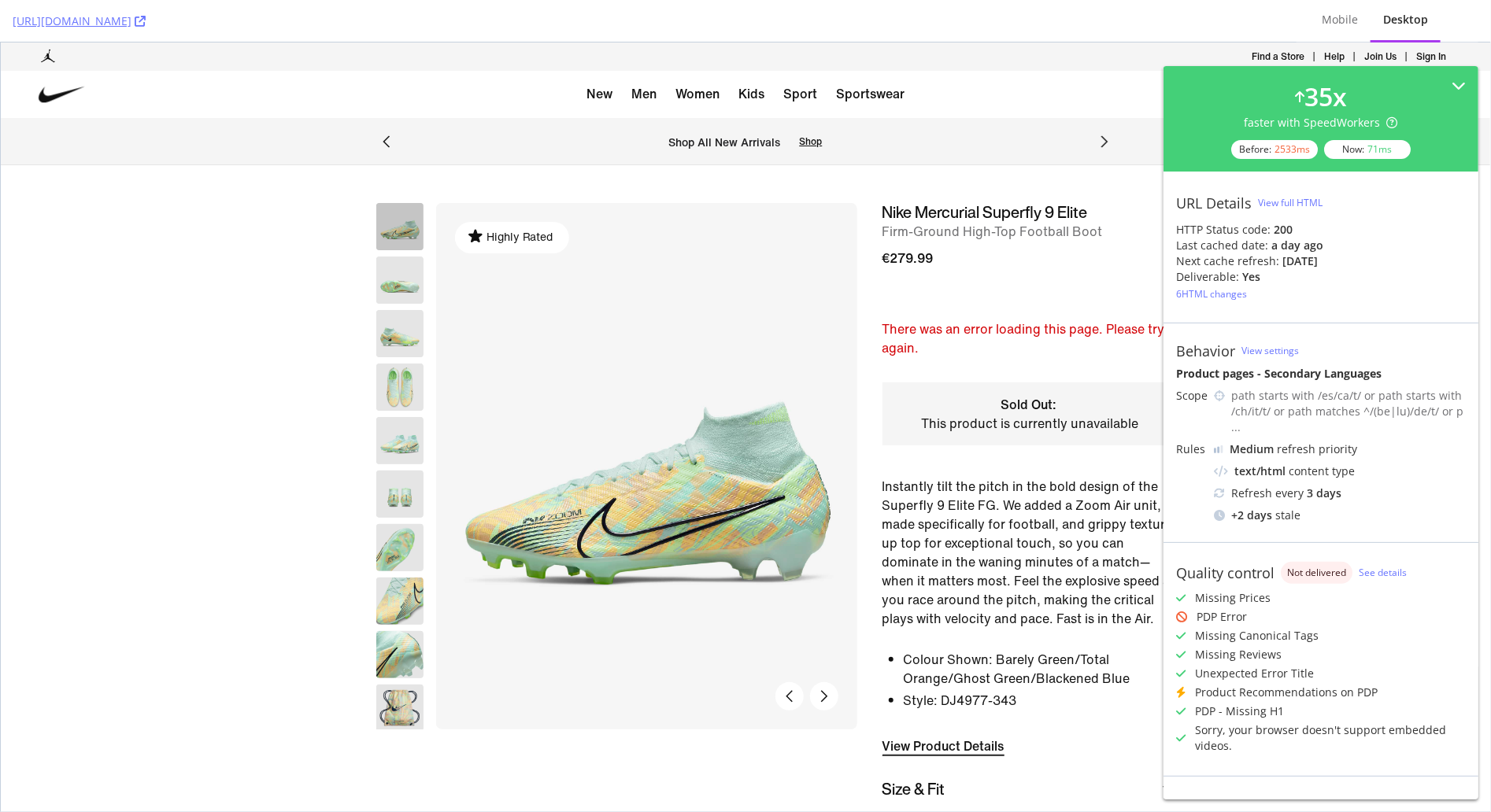
click at [998, 267] on div "€279.99" at bounding box center [1030, 257] width 296 height 22
click at [1208, 609] on div "PDP Error" at bounding box center [1221, 617] width 50 height 15
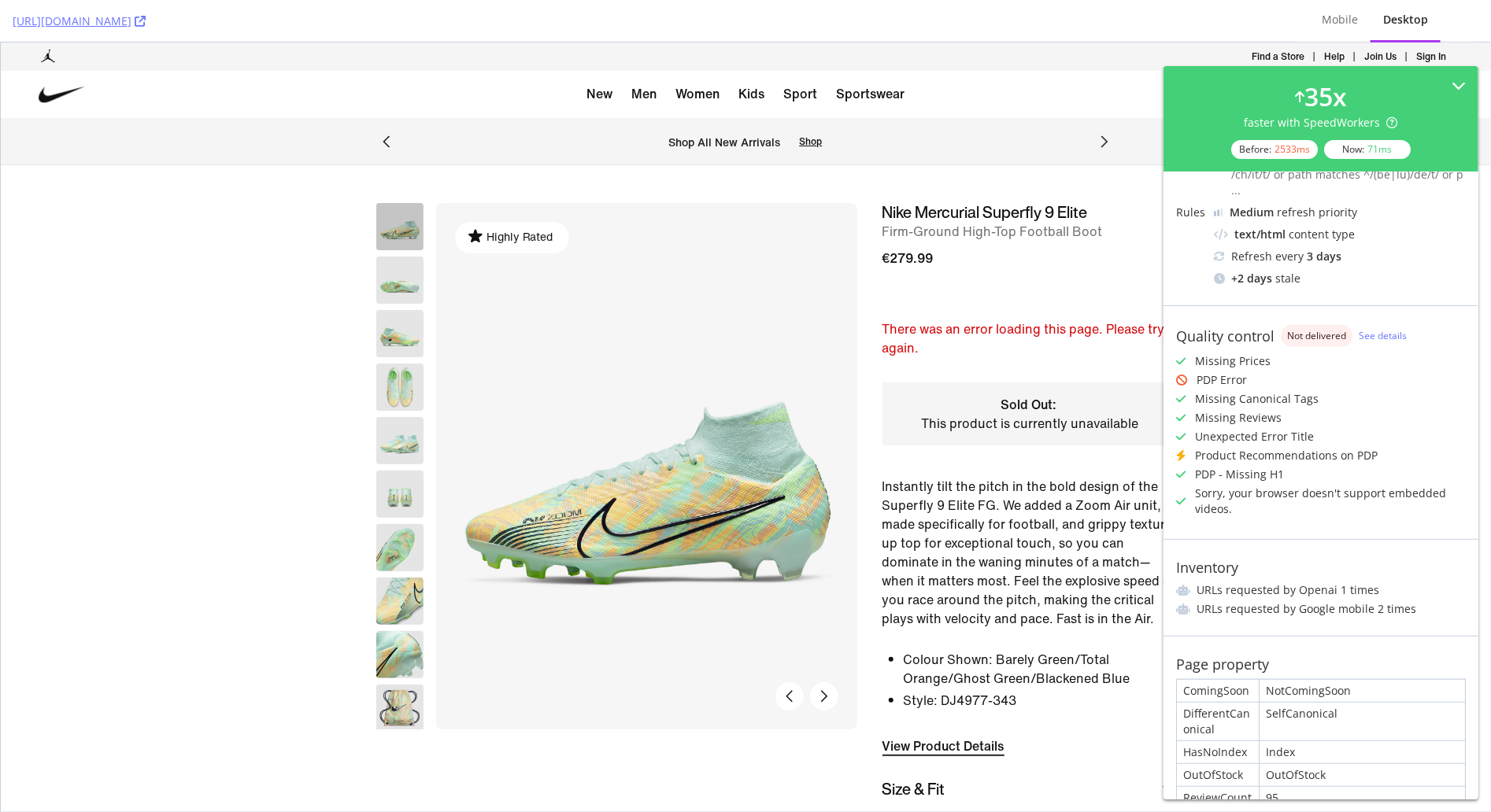
scroll to position [247, 0]
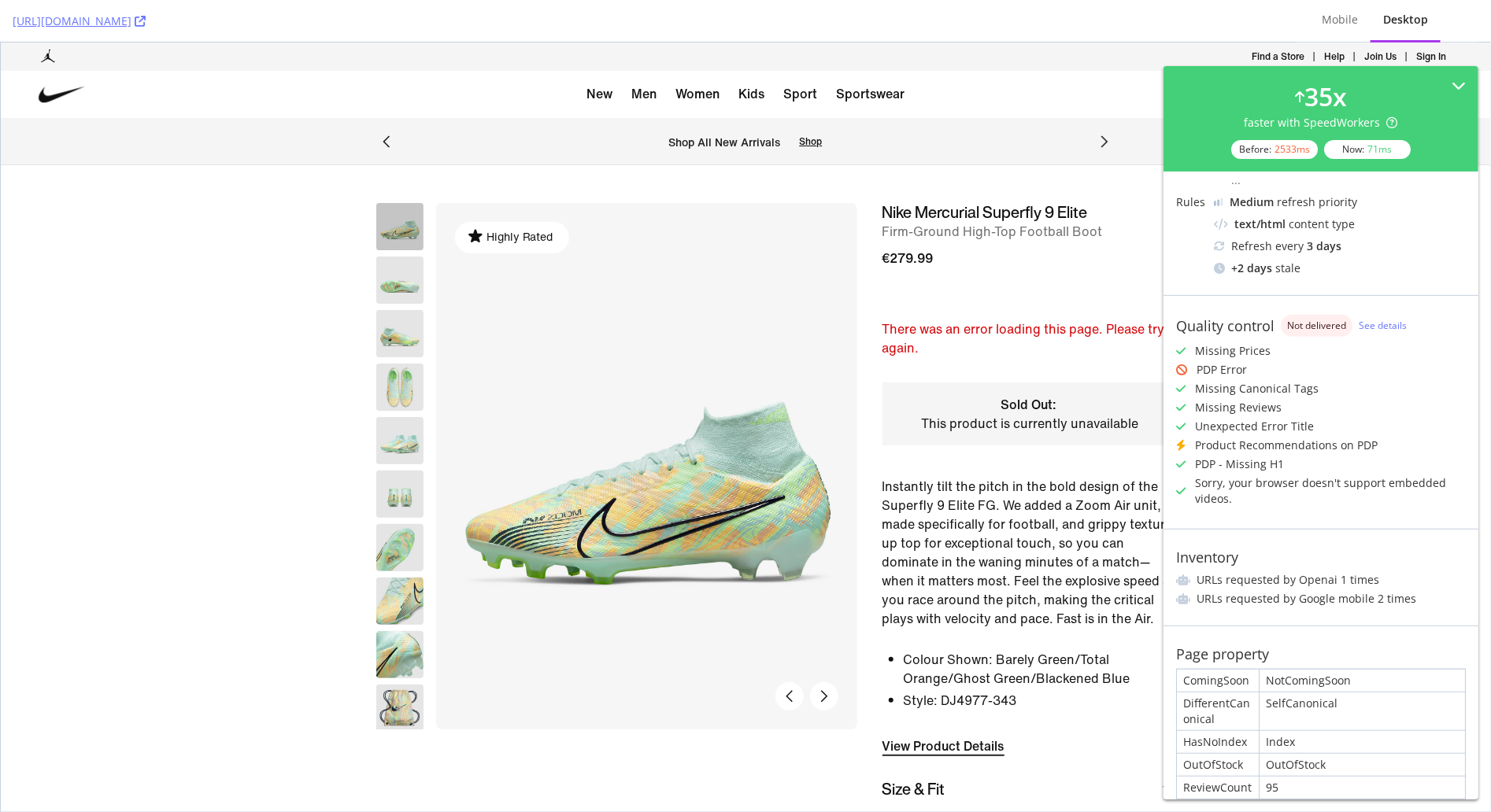
click at [1323, 753] on div "OutOfStock" at bounding box center [1361, 764] width 205 height 22
drag, startPoint x: 1320, startPoint y: 749, endPoint x: 1188, endPoint y: 749, distance: 132.0
click at [1189, 749] on div "ComingSoon NotComingSoon DifferentCanonical SelfCanonical HasNoIndex Index OutO…" at bounding box center [1321, 734] width 290 height 131
click at [1188, 753] on div "OutOfStock" at bounding box center [1217, 764] width 82 height 22
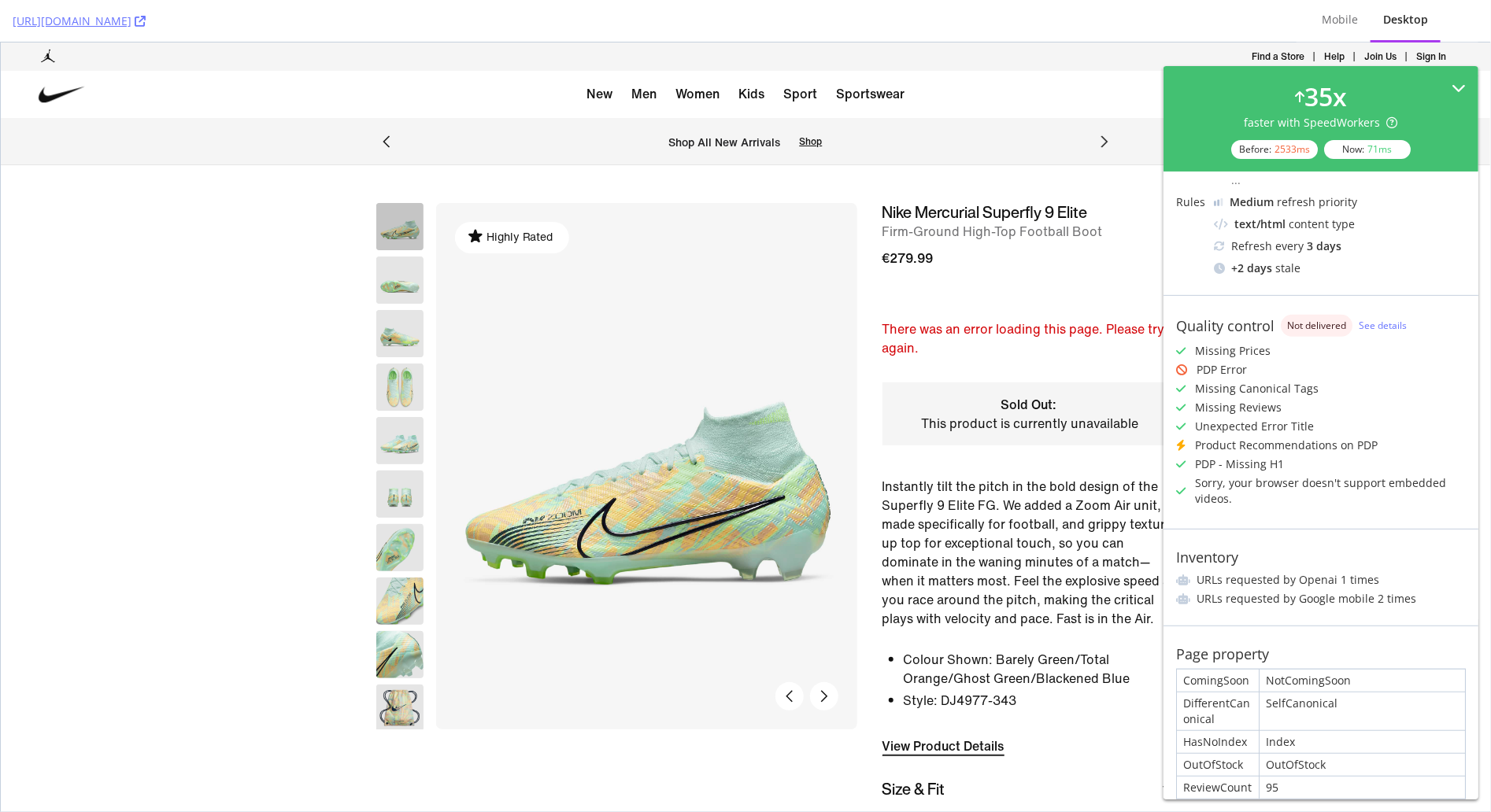
click at [1458, 89] on icon at bounding box center [1458, 88] width 14 height 14
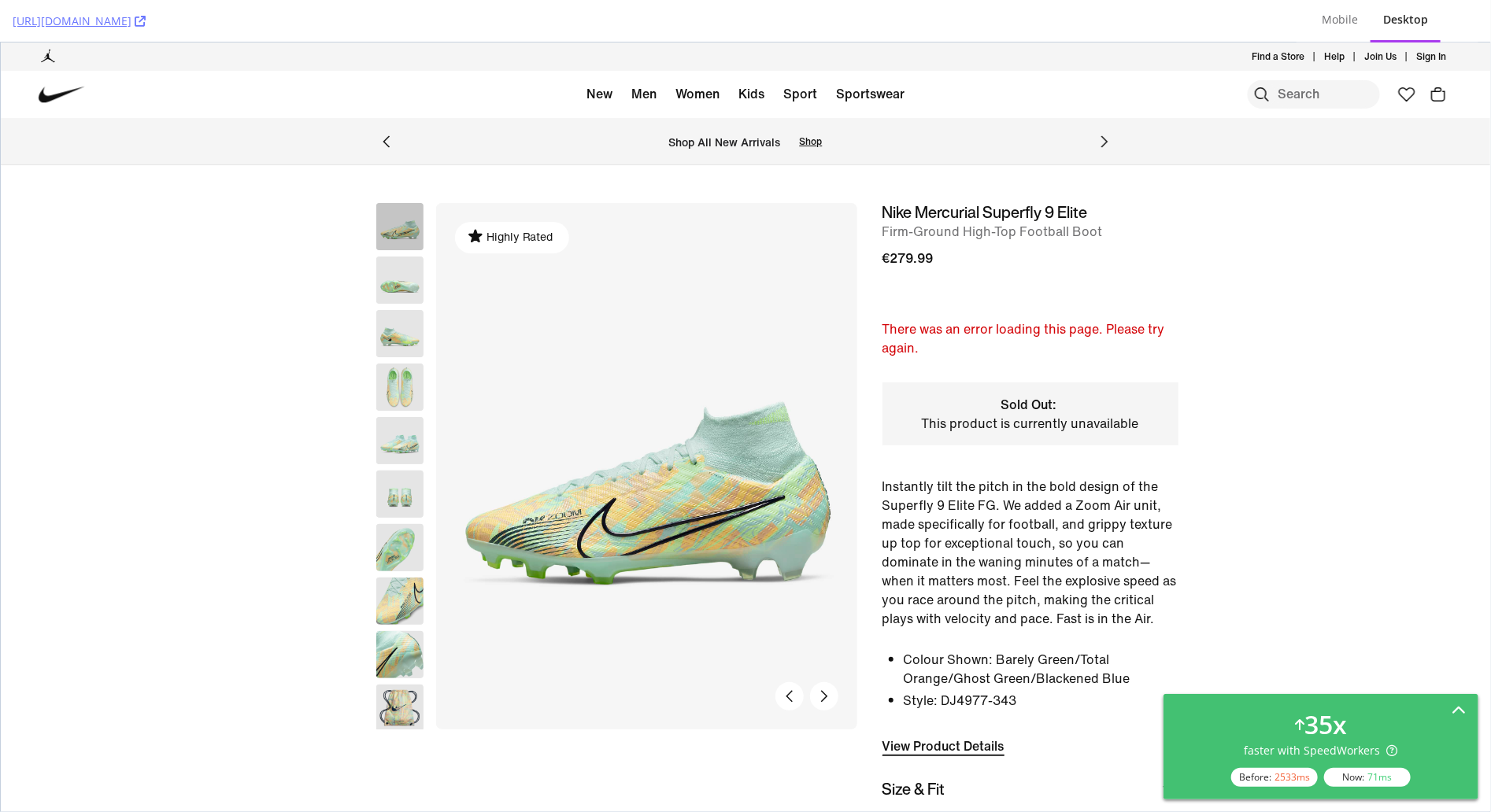
scroll to position [0, 0]
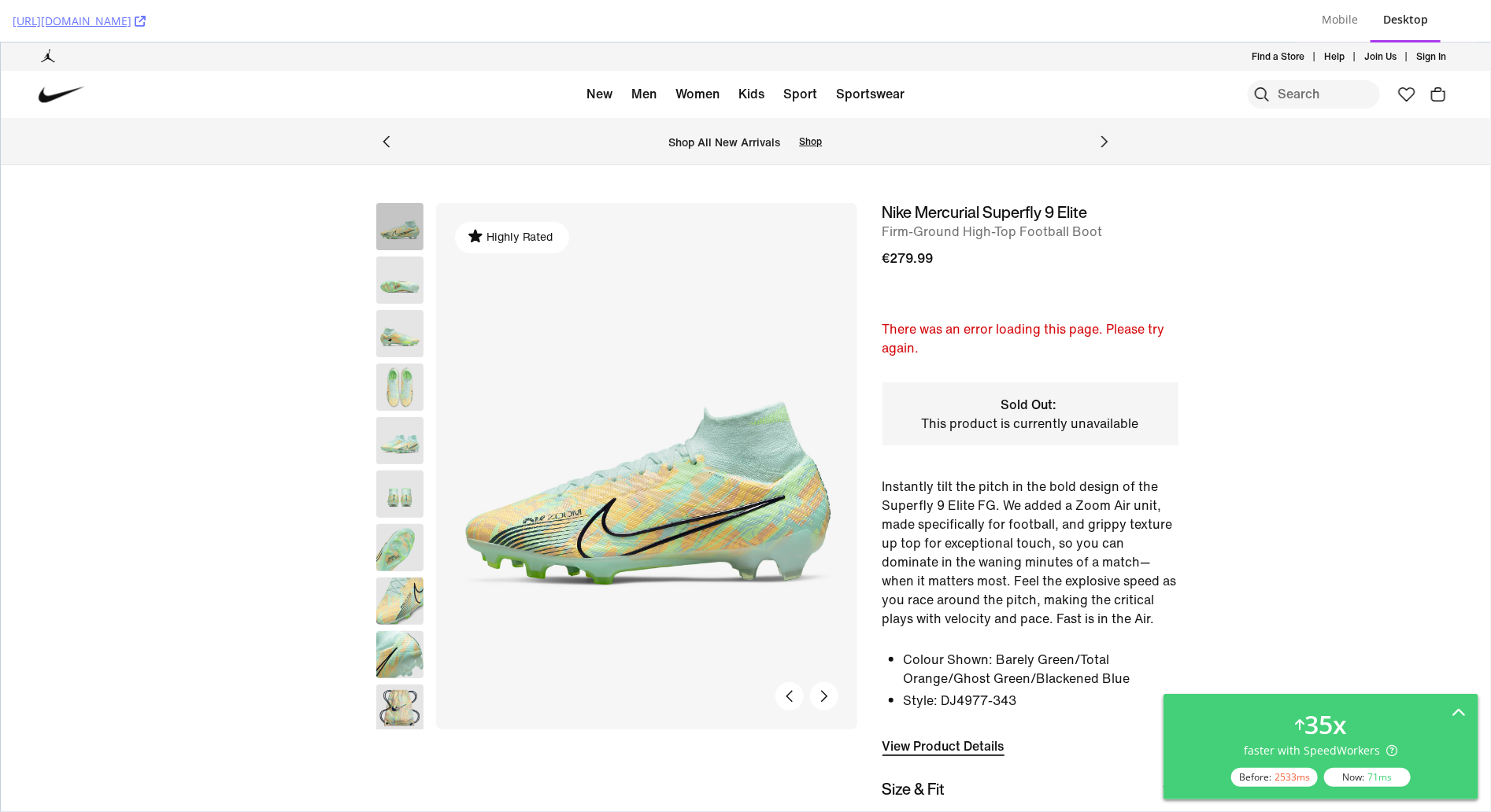
click at [245, 270] on div "Highly Rated" at bounding box center [509, 465] width 694 height 526
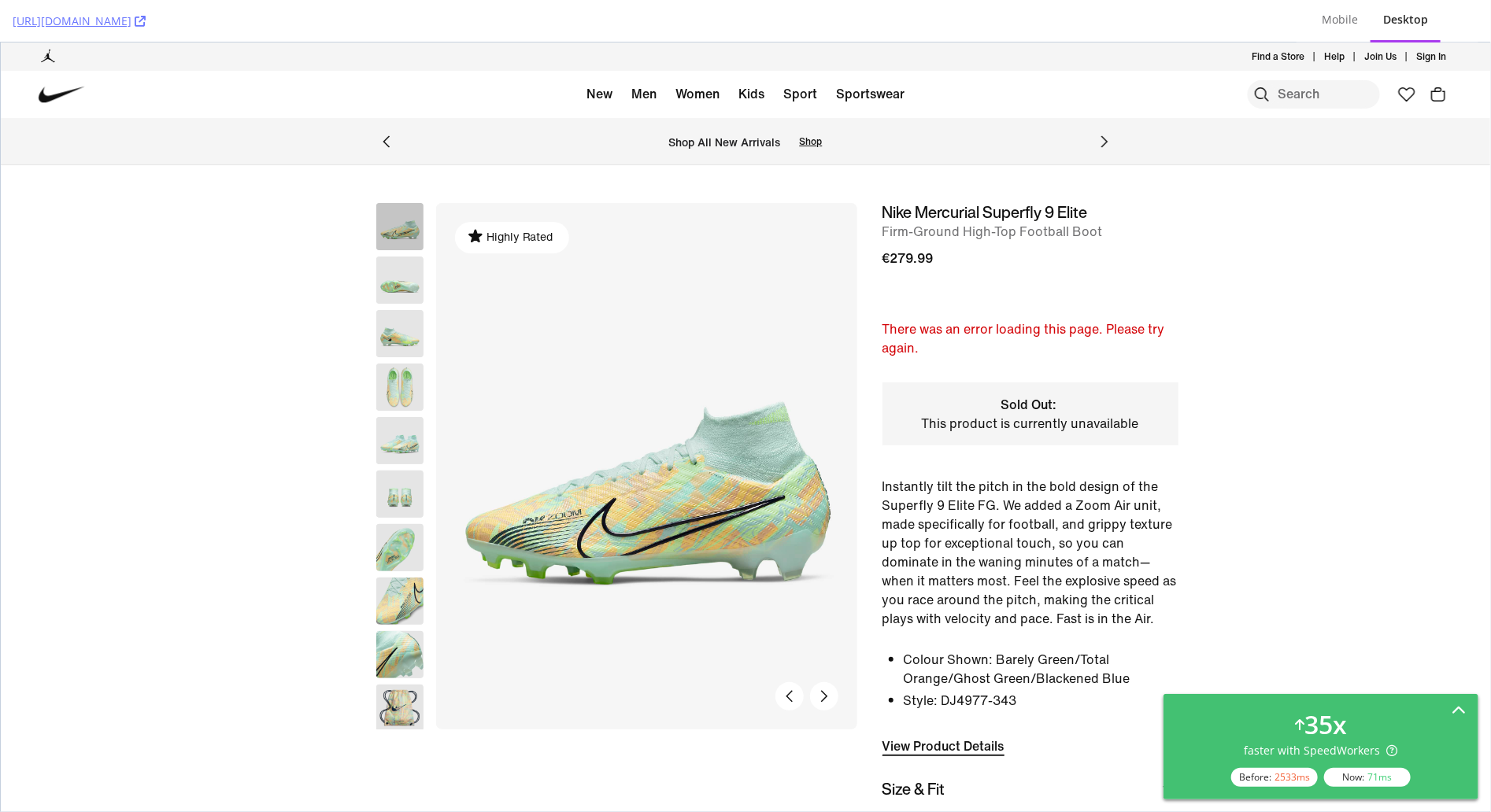
click at [1460, 711] on icon at bounding box center [1458, 711] width 14 height 14
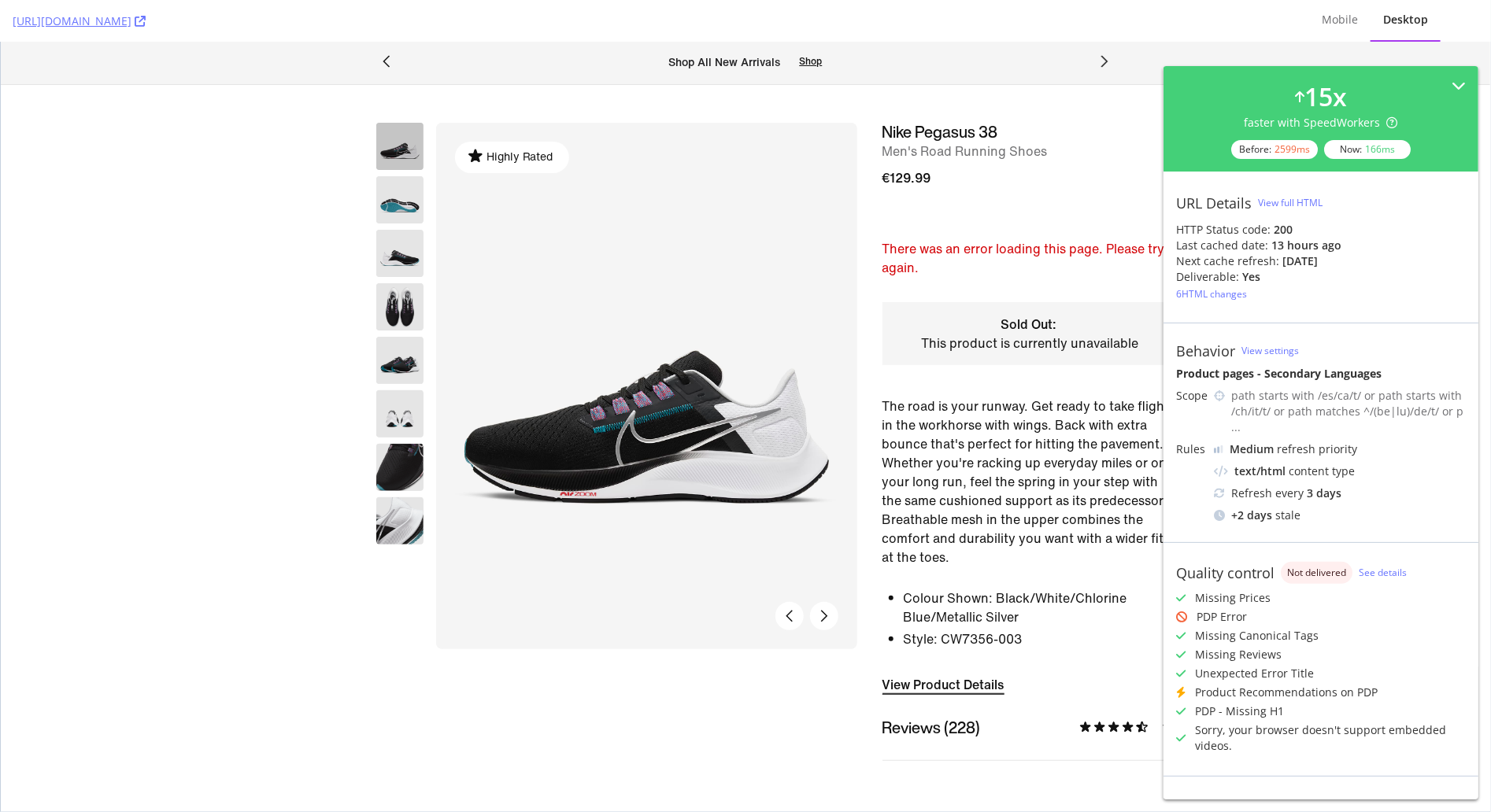
scroll to position [83, 0]
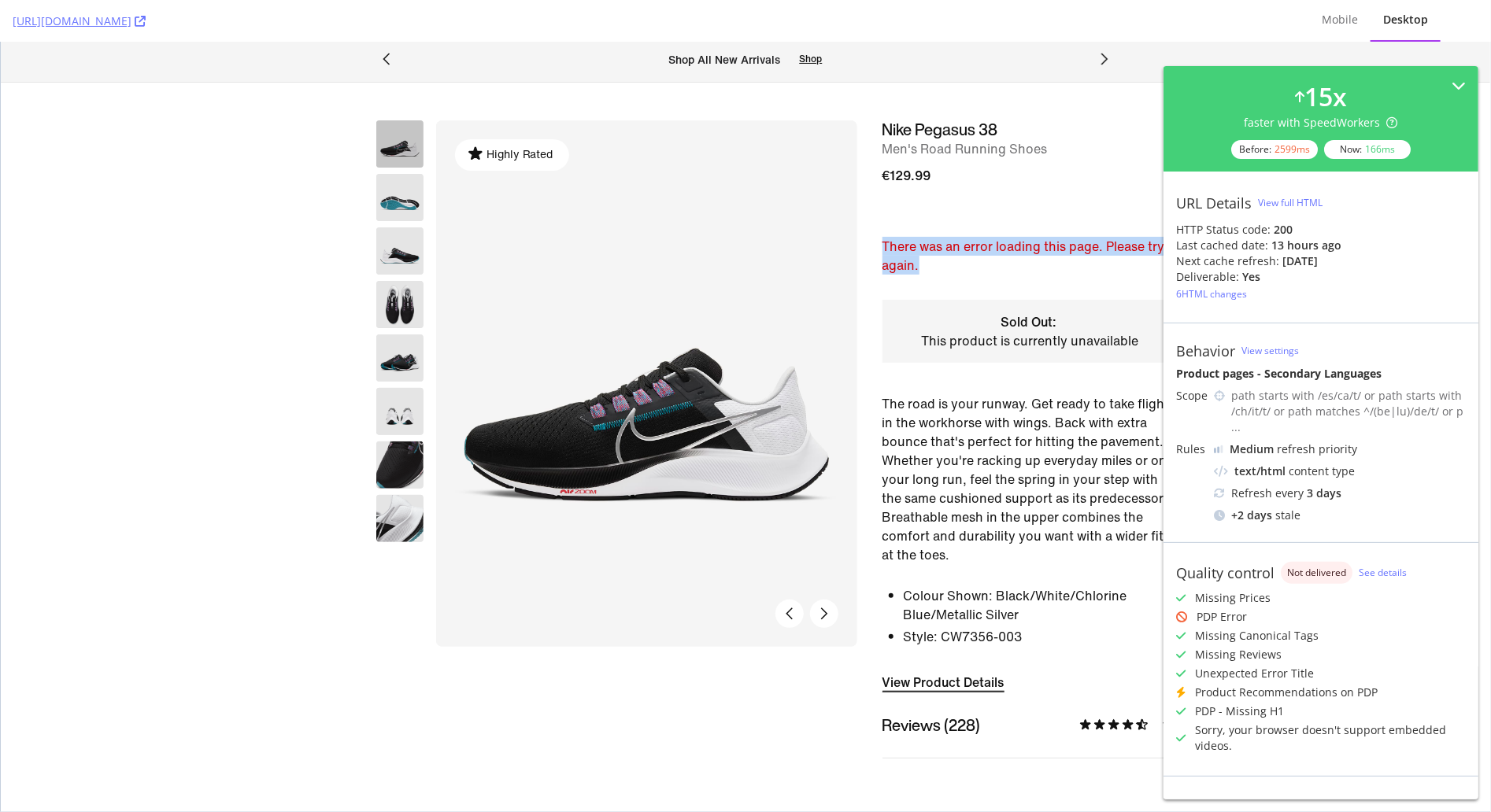
drag, startPoint x: 890, startPoint y: 255, endPoint x: 880, endPoint y: 251, distance: 10.8
click at [880, 251] on div "€129.99 Highly Rated There was an error loading this page. Please try again. So…" at bounding box center [1020, 472] width 315 height 619
click at [938, 258] on p "There was an error loading this page. Please try again." at bounding box center [1030, 254] width 296 height 38
drag, startPoint x: 1270, startPoint y: 615, endPoint x: 1169, endPoint y: 603, distance: 101.7
click at [1166, 603] on div "Quality control Not delivered See details Missing Prices PDP Error Missing Cano…" at bounding box center [1320, 658] width 315 height 234
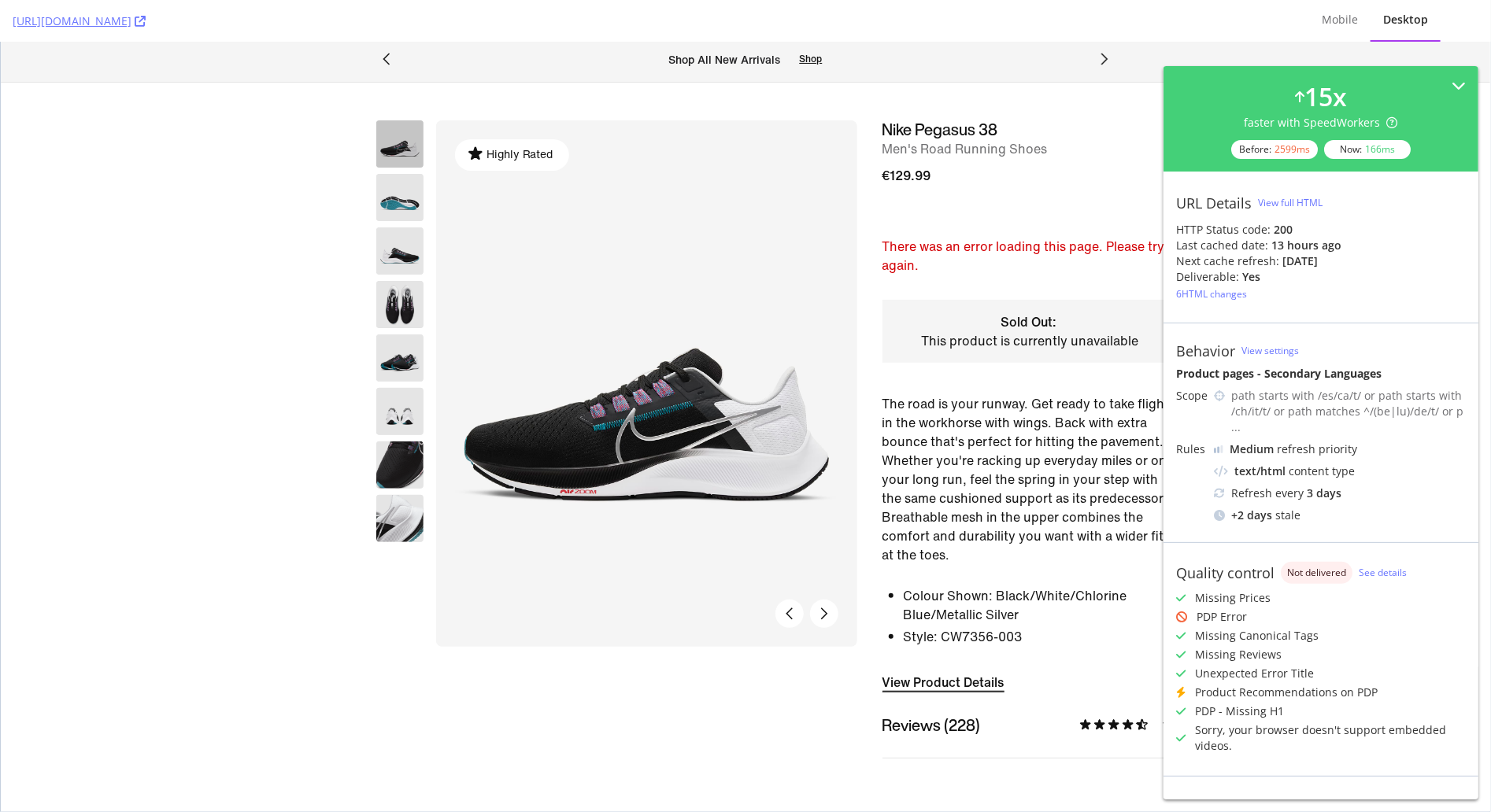
click at [1224, 609] on div "PDP Error" at bounding box center [1221, 617] width 50 height 15
click at [145, 24] on icon at bounding box center [140, 20] width 11 height 11
